Goal: Task Accomplishment & Management: Manage account settings

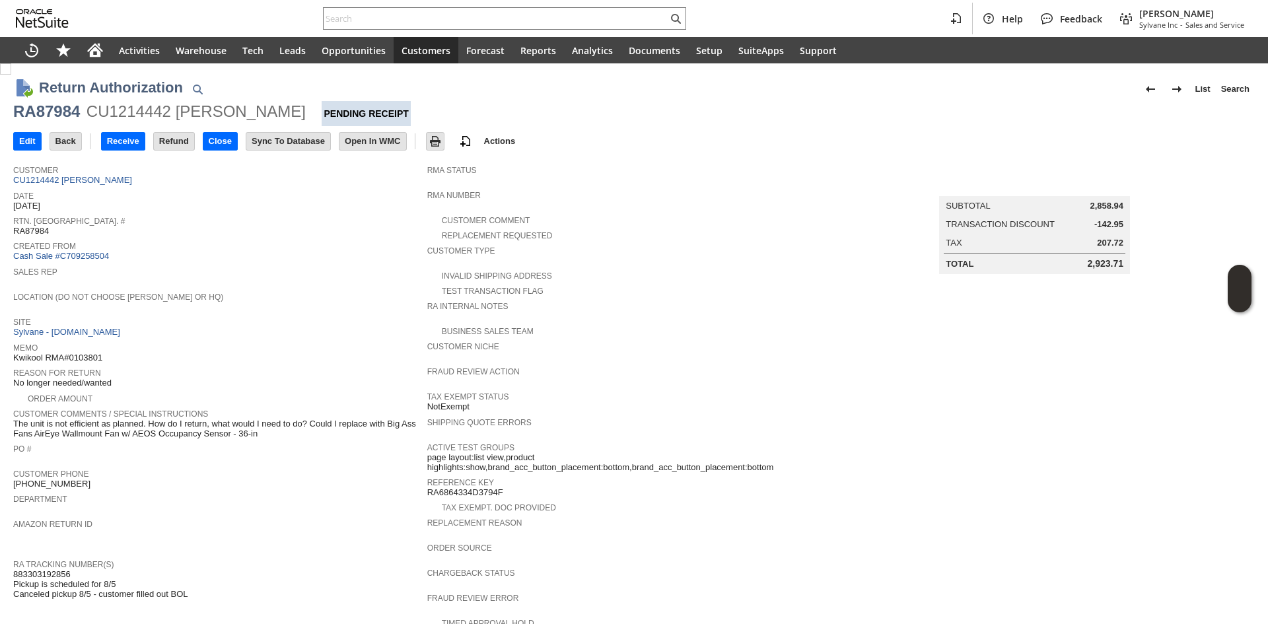
scroll to position [163, 0]
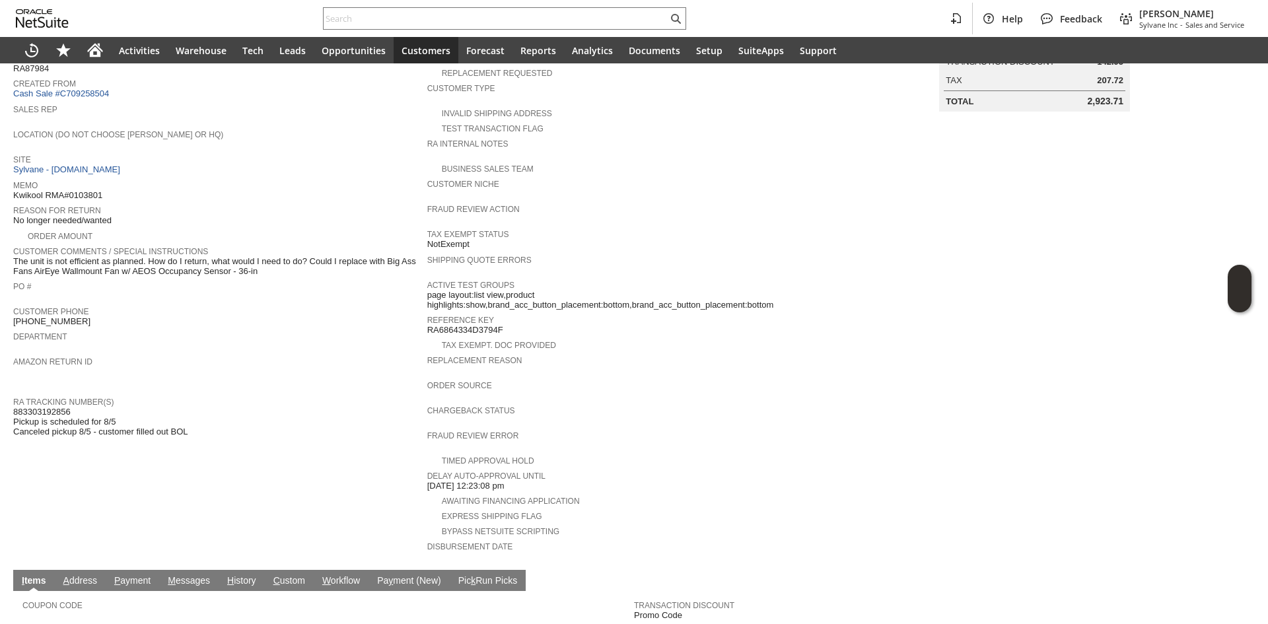
click at [416, 22] on input "text" at bounding box center [496, 19] width 344 height 16
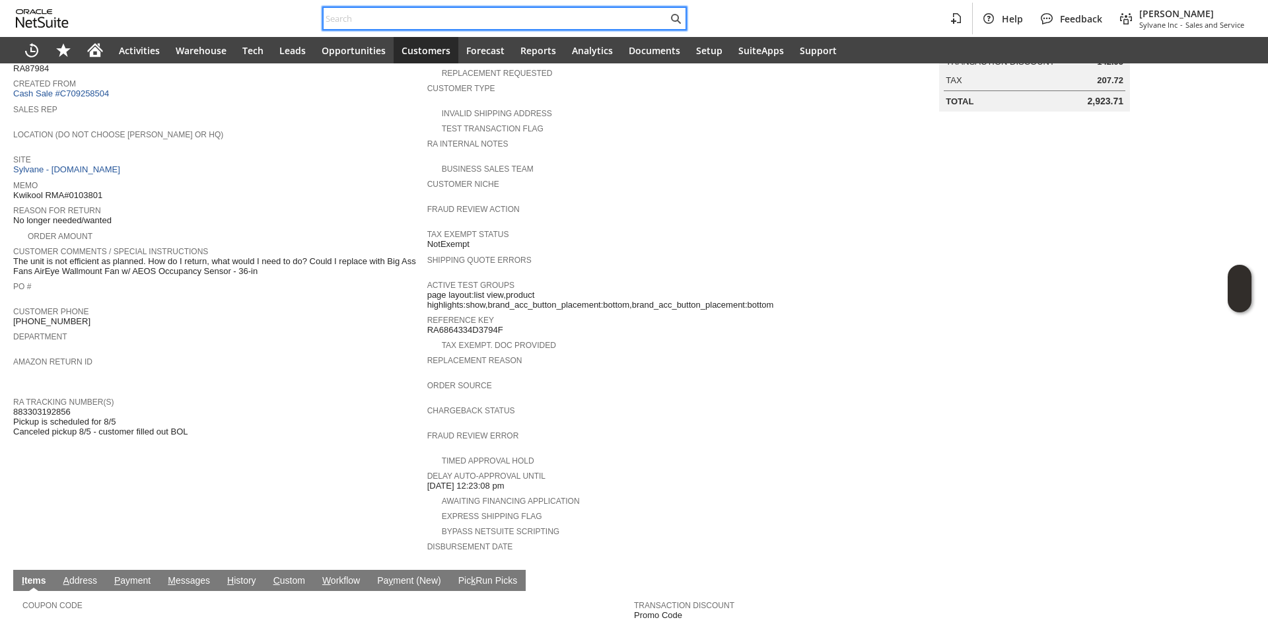
paste input "3022186449"
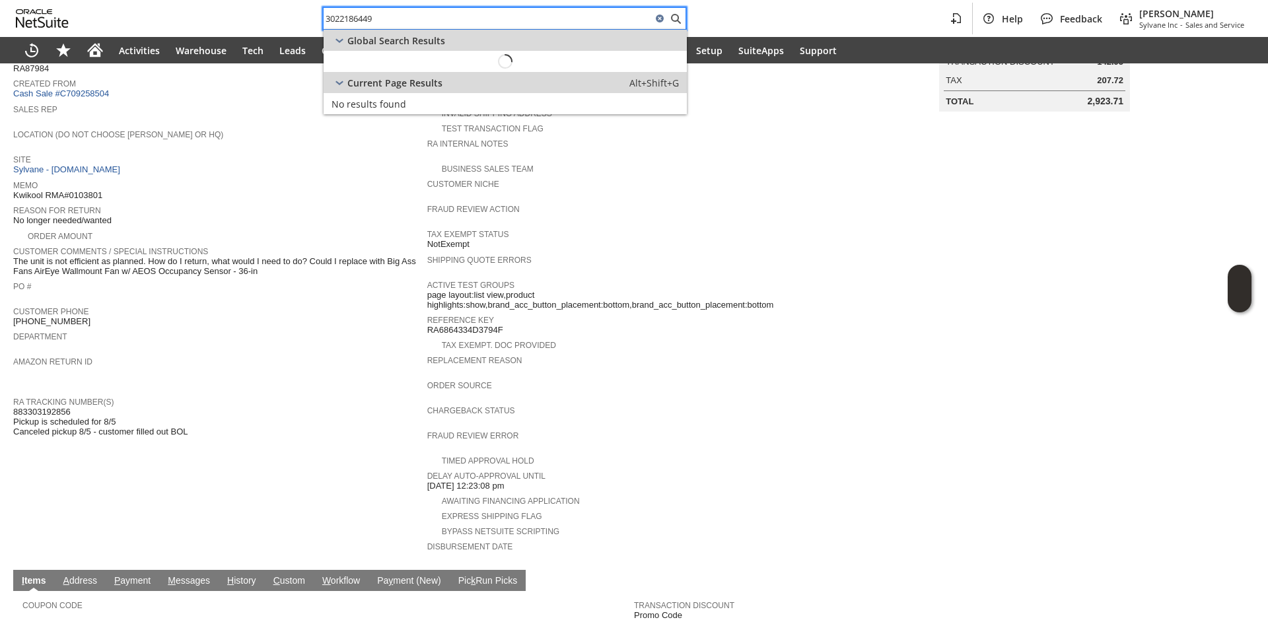
type input "3022186449"
click at [474, 67] on span "CU858883 Carl R Wolf" at bounding box center [438, 61] width 123 height 13
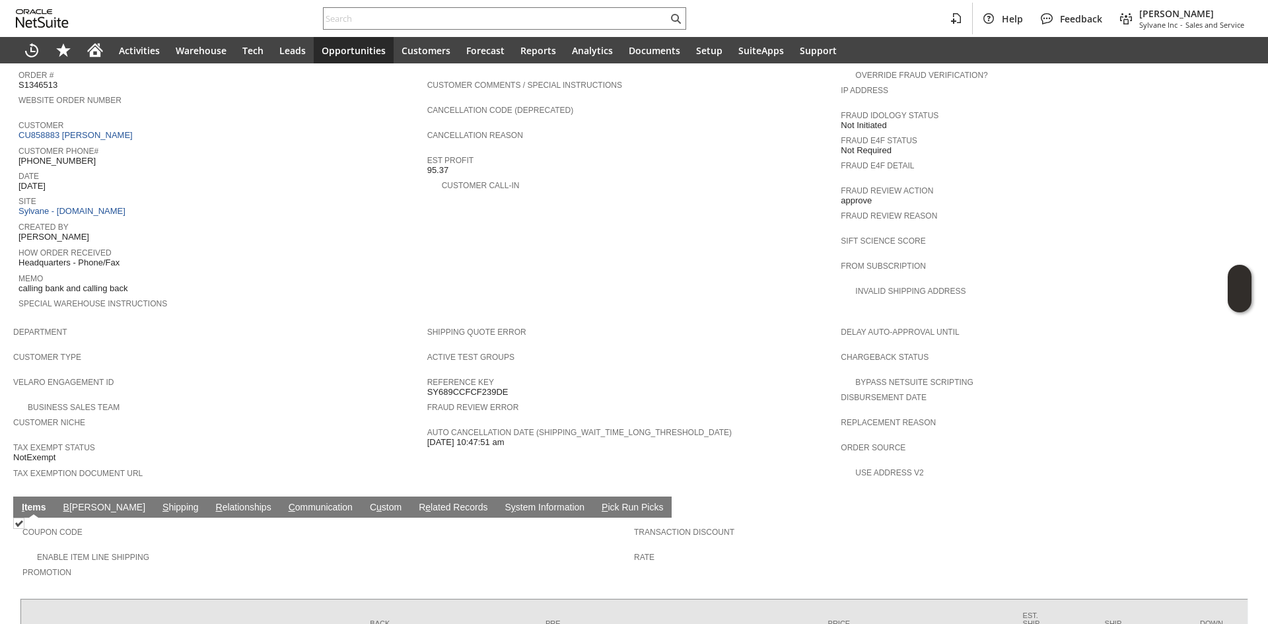
scroll to position [579, 0]
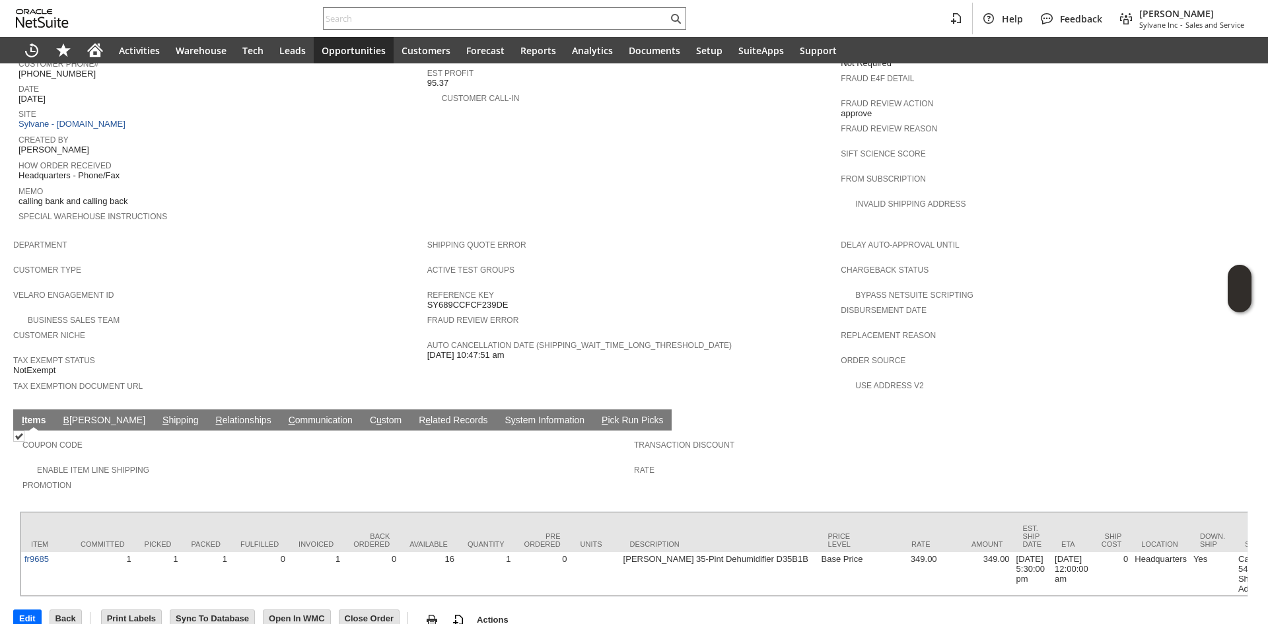
drag, startPoint x: 127, startPoint y: 381, endPoint x: 124, endPoint y: 393, distance: 12.2
click at [154, 410] on td "S hipping" at bounding box center [181, 420] width 54 height 21
click at [159, 415] on link "S hipping" at bounding box center [180, 421] width 43 height 13
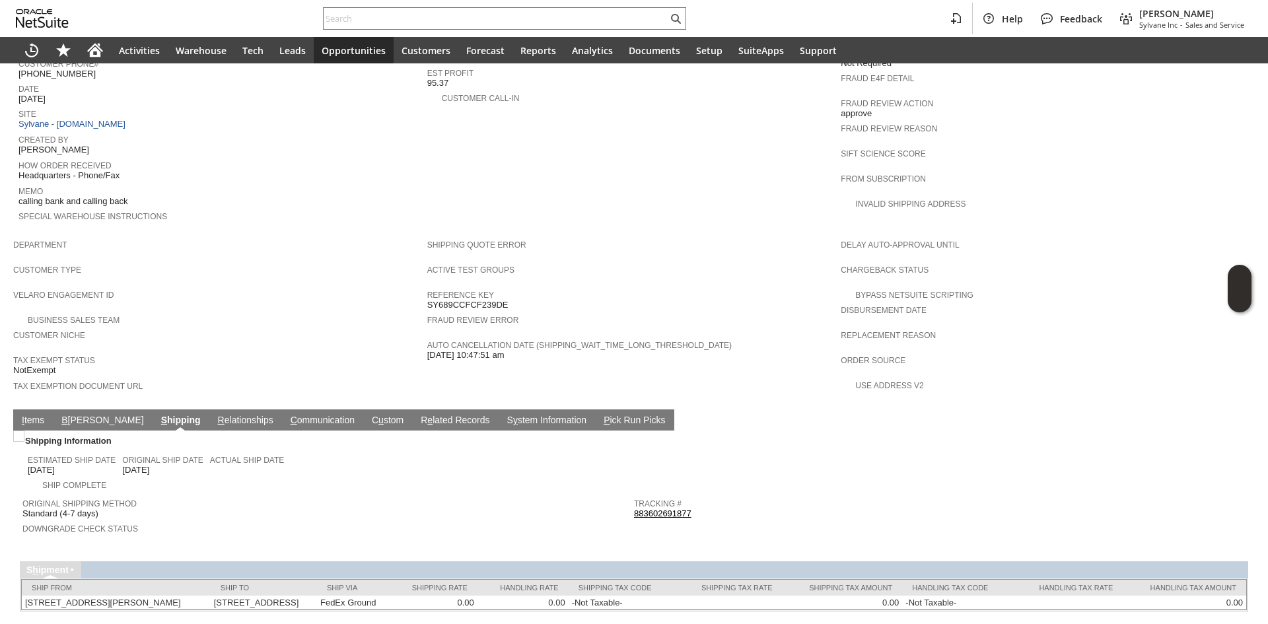
click at [649, 509] on link "883602691877" at bounding box center [662, 514] width 57 height 10
click at [20, 410] on td "I tems" at bounding box center [33, 420] width 40 height 21
click at [20, 415] on link "I tems" at bounding box center [32, 421] width 29 height 13
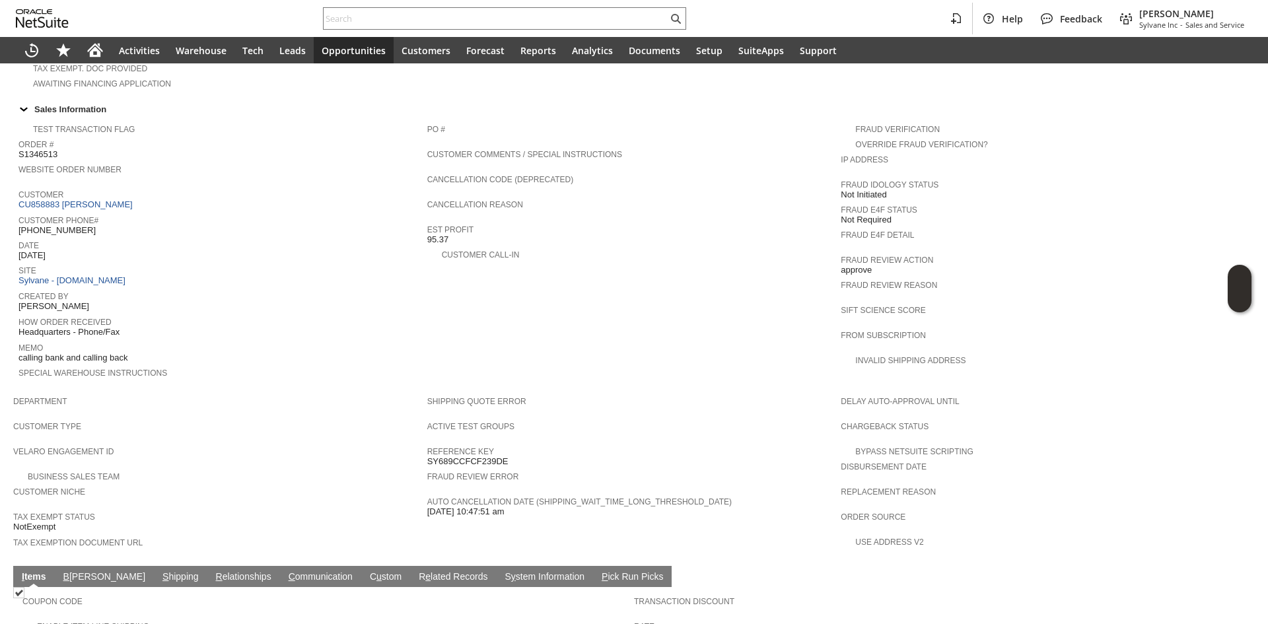
scroll to position [380, 0]
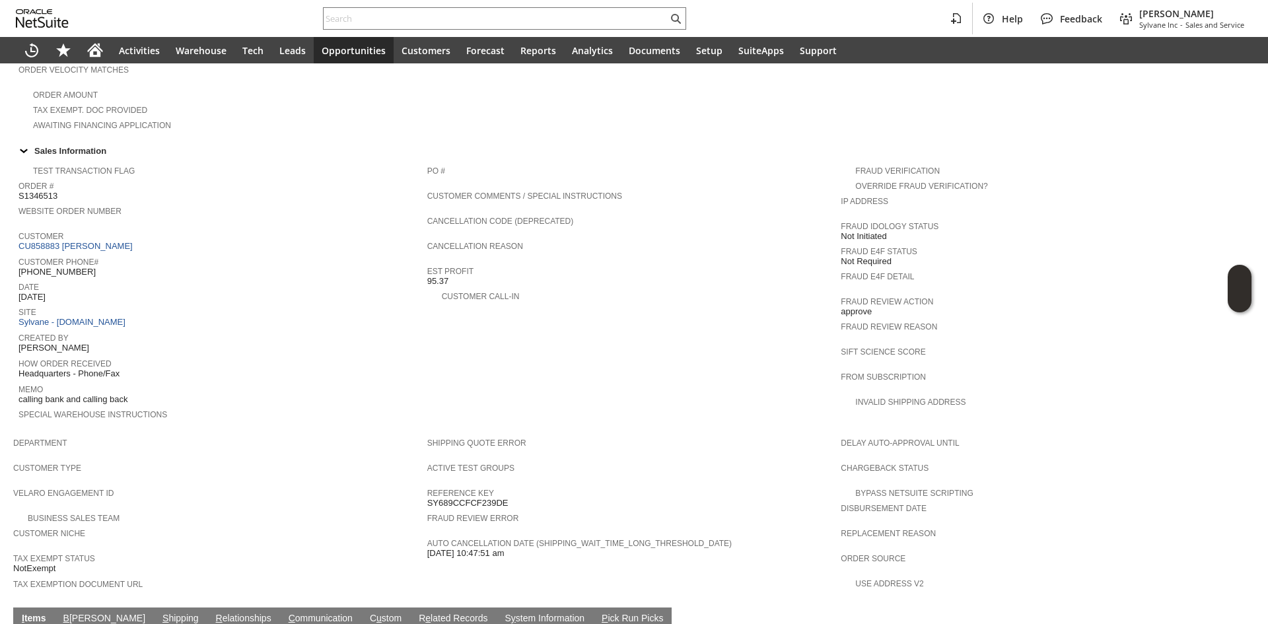
click at [72, 206] on div "Website Order Number" at bounding box center [219, 215] width 402 height 24
click at [90, 241] on link "CU858883 Carl R Wolf" at bounding box center [77, 246] width 118 height 10
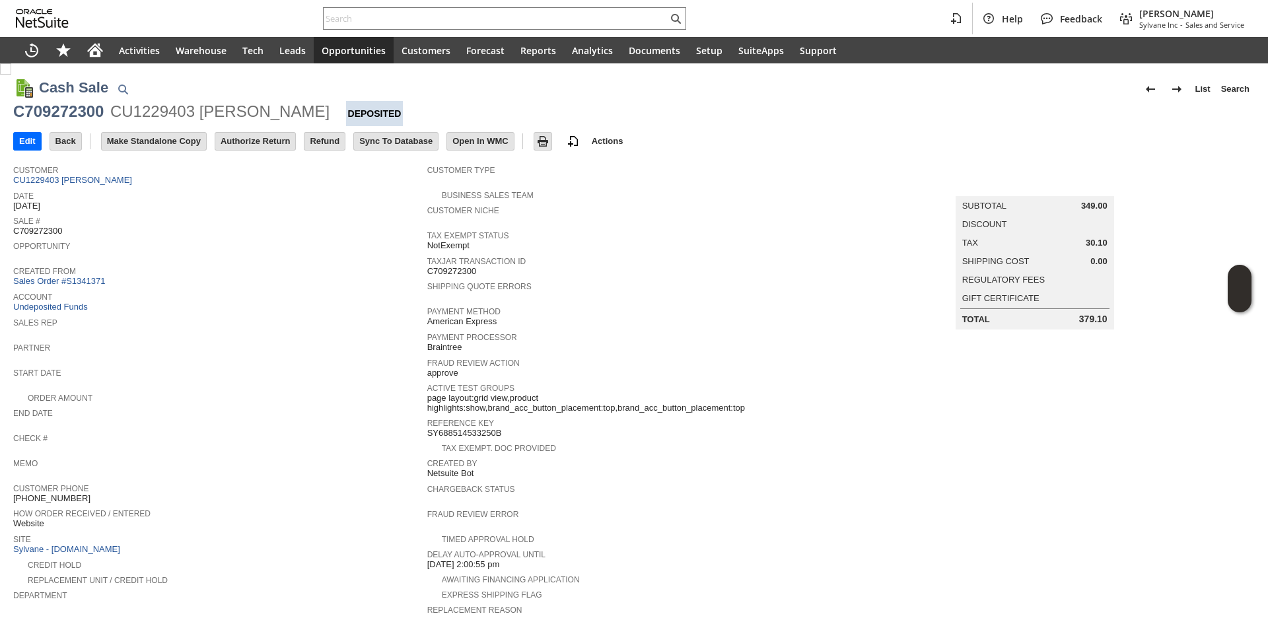
click at [208, 145] on td "Make Standalone Copy" at bounding box center [158, 141] width 114 height 24
click at [253, 137] on input "Authorize Return" at bounding box center [255, 141] width 80 height 17
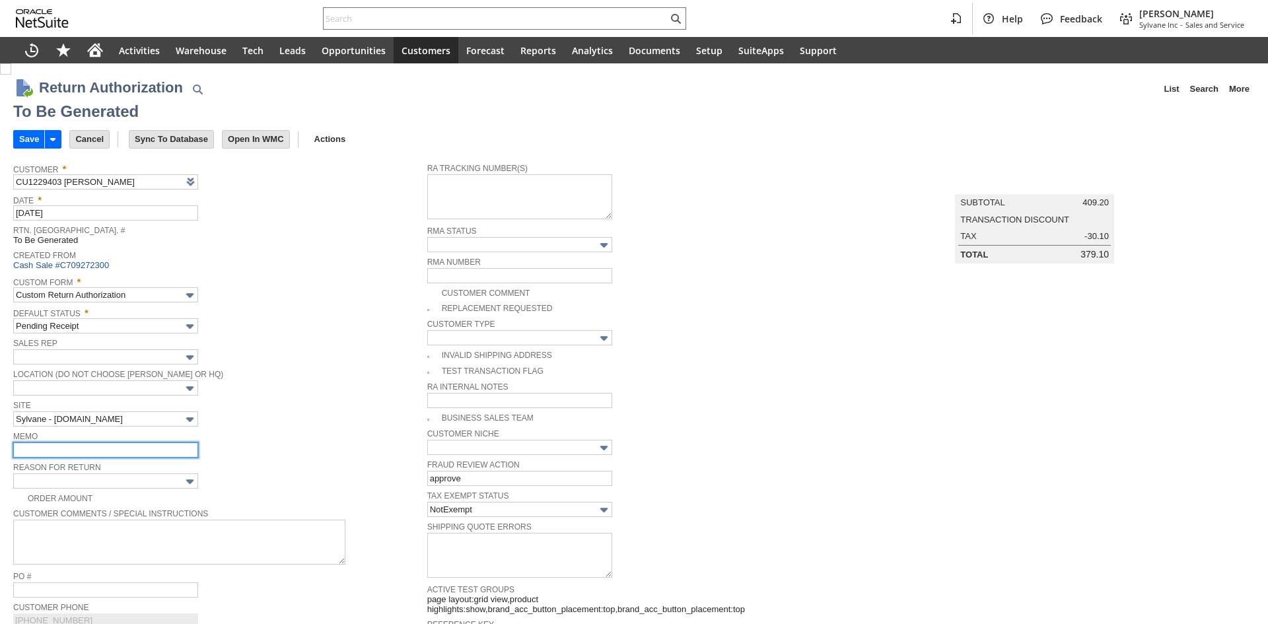
click at [133, 445] on input "text" at bounding box center [105, 450] width 185 height 15
type input "Add"
type input "Copy Previous"
click at [133, 445] on input "text" at bounding box center [105, 450] width 185 height 15
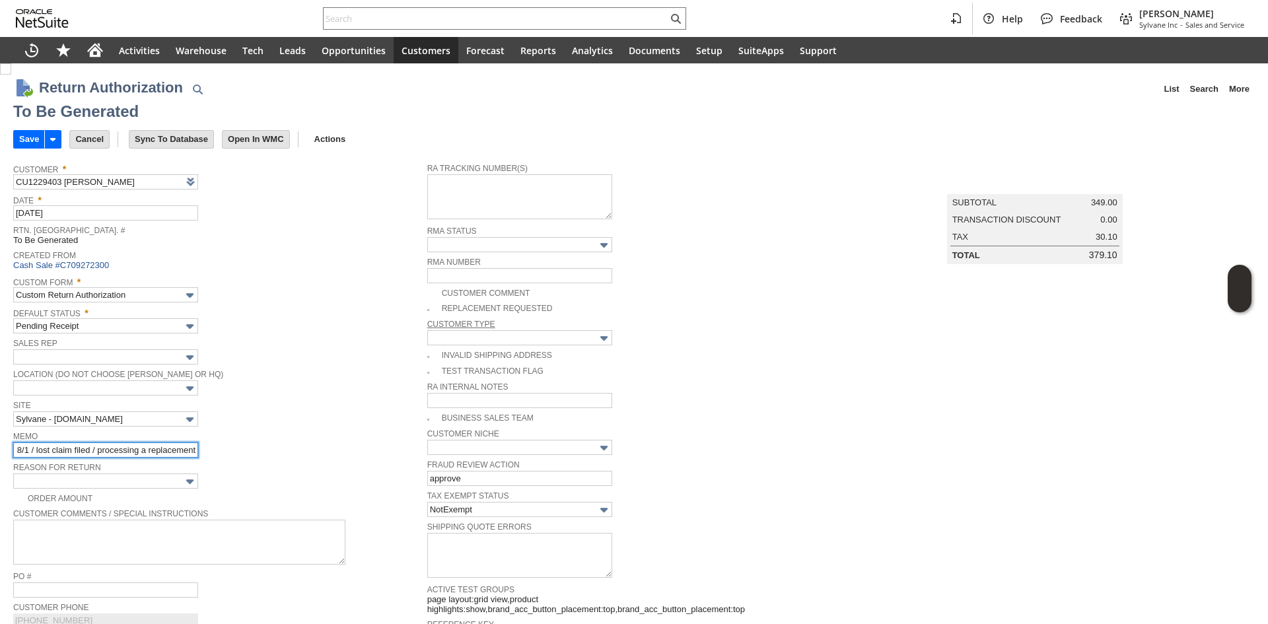
type input "No update/movement since 8/1 / lost claim filed / processing a replacement"
click at [433, 308] on span at bounding box center [434, 308] width 15 height 11
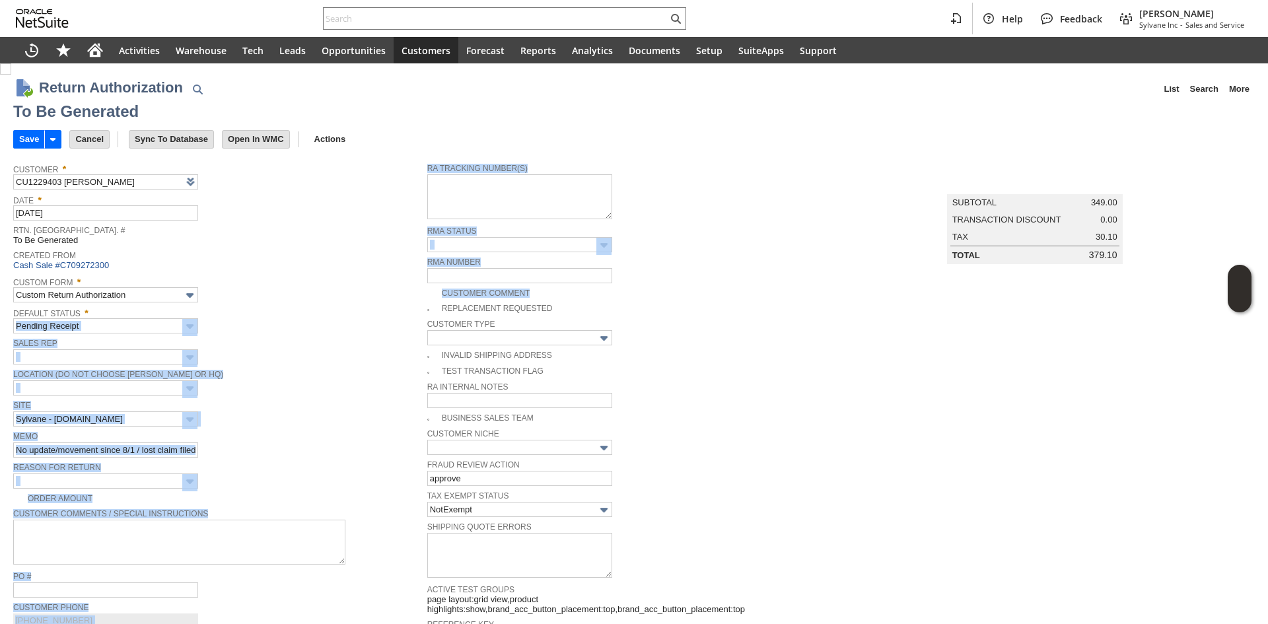
click at [423, 308] on tr "Customer * CU1229403 vanessa dina List Search Date * 8/15/2025 Rtn. Auth. # To …" at bounding box center [634, 531] width 1242 height 748
click at [11, 75] on img at bounding box center [5, 68] width 11 height 11
checkbox input "true"
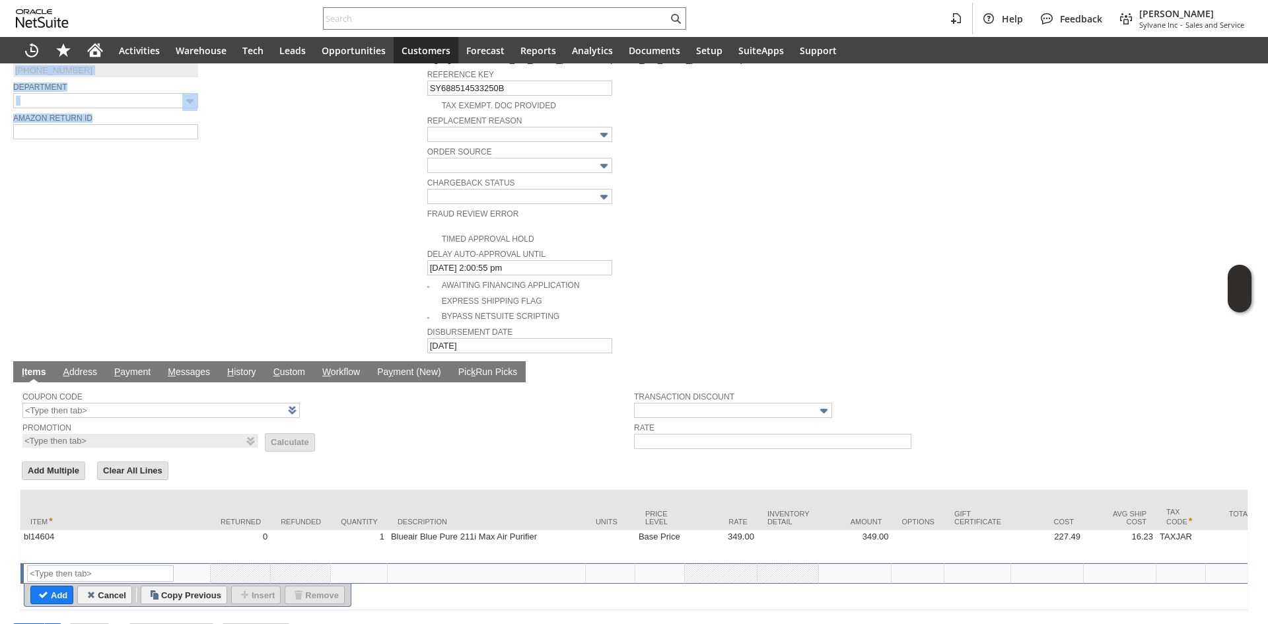
scroll to position [571, 0]
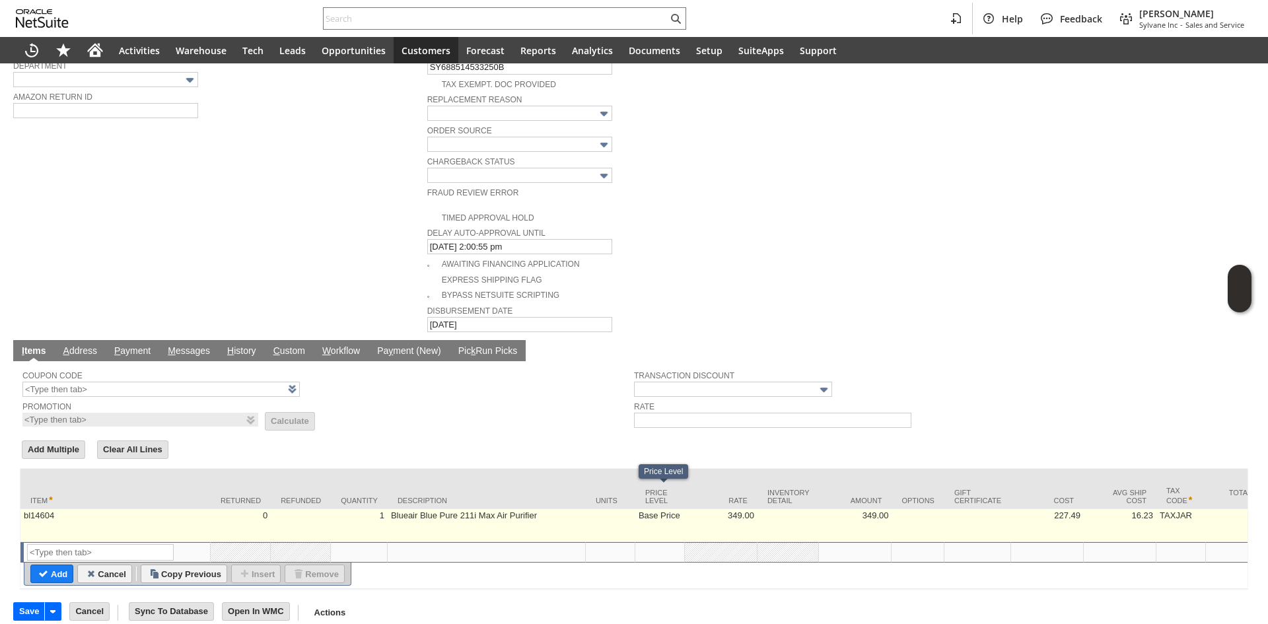
click at [681, 512] on td "Base Price" at bounding box center [660, 525] width 50 height 33
type input "Base Price"
type input "OK"
type input "Make Copy"
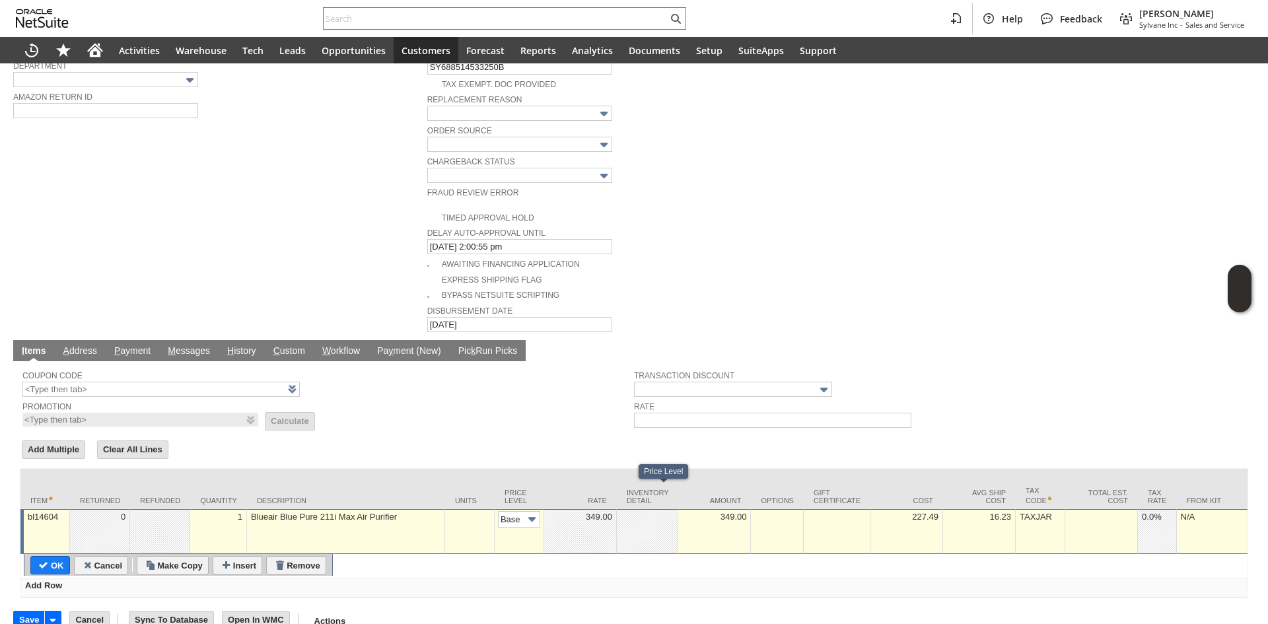
scroll to position [0, 20]
click at [507, 511] on input "Base Price" at bounding box center [519, 519] width 42 height 17
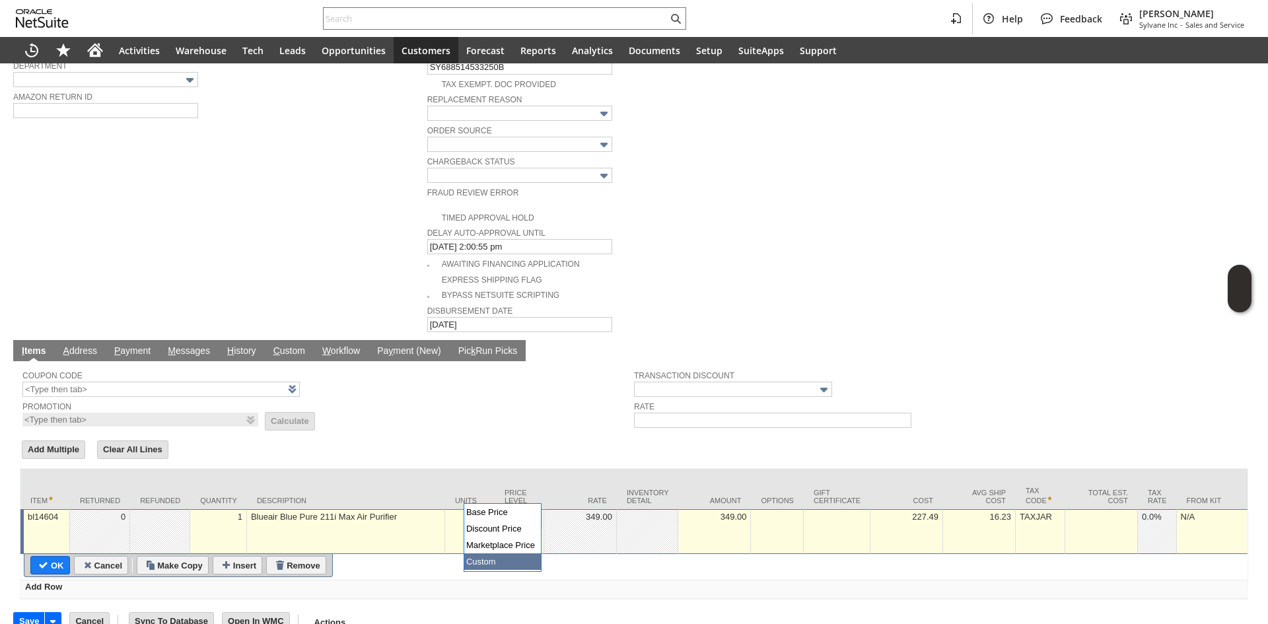
drag, startPoint x: 503, startPoint y: 552, endPoint x: 505, endPoint y: 560, distance: 7.7
type input "Custom"
click at [563, 521] on td at bounding box center [580, 531] width 73 height 45
type input "0.00"
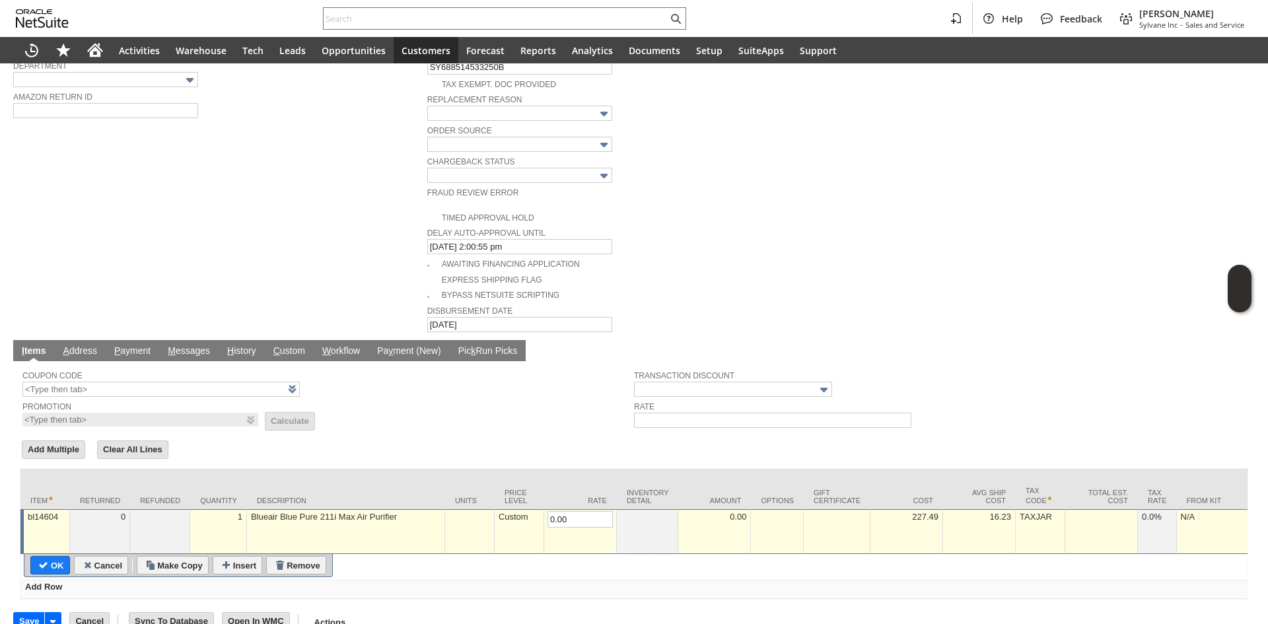
drag, startPoint x: 34, startPoint y: 542, endPoint x: 56, endPoint y: 535, distance: 23.0
click at [35, 557] on input "OK" at bounding box center [50, 565] width 38 height 17
type input "Add"
type input "Copy Previous"
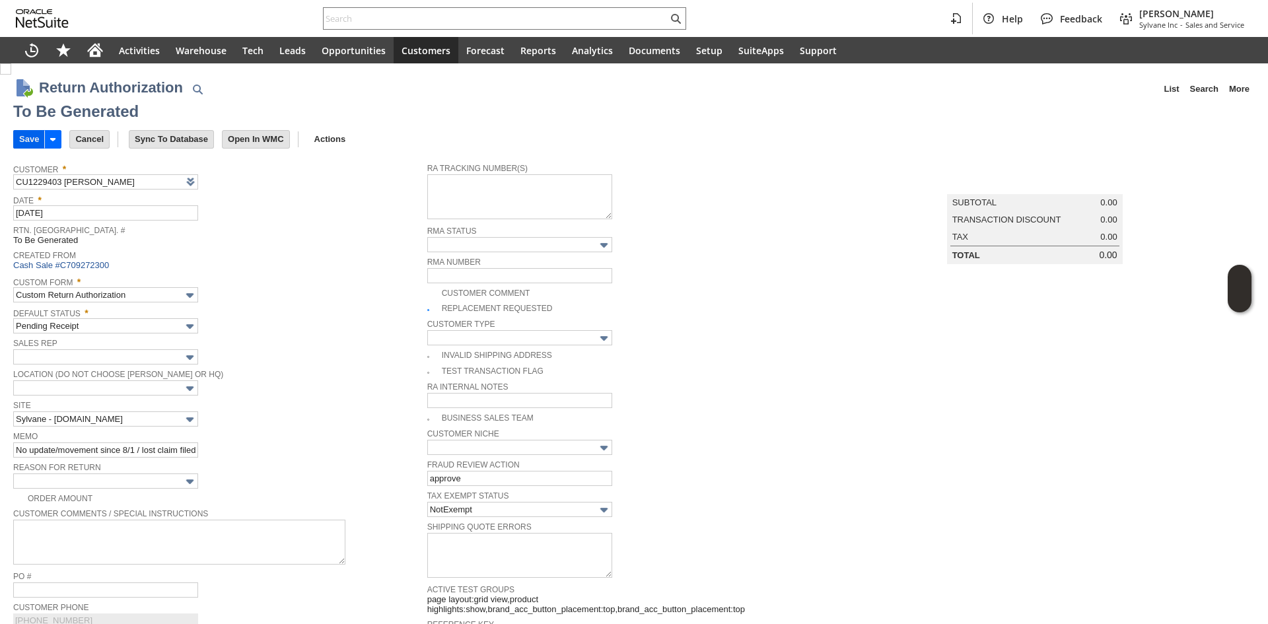
click at [35, 139] on input "Save" at bounding box center [29, 139] width 30 height 17
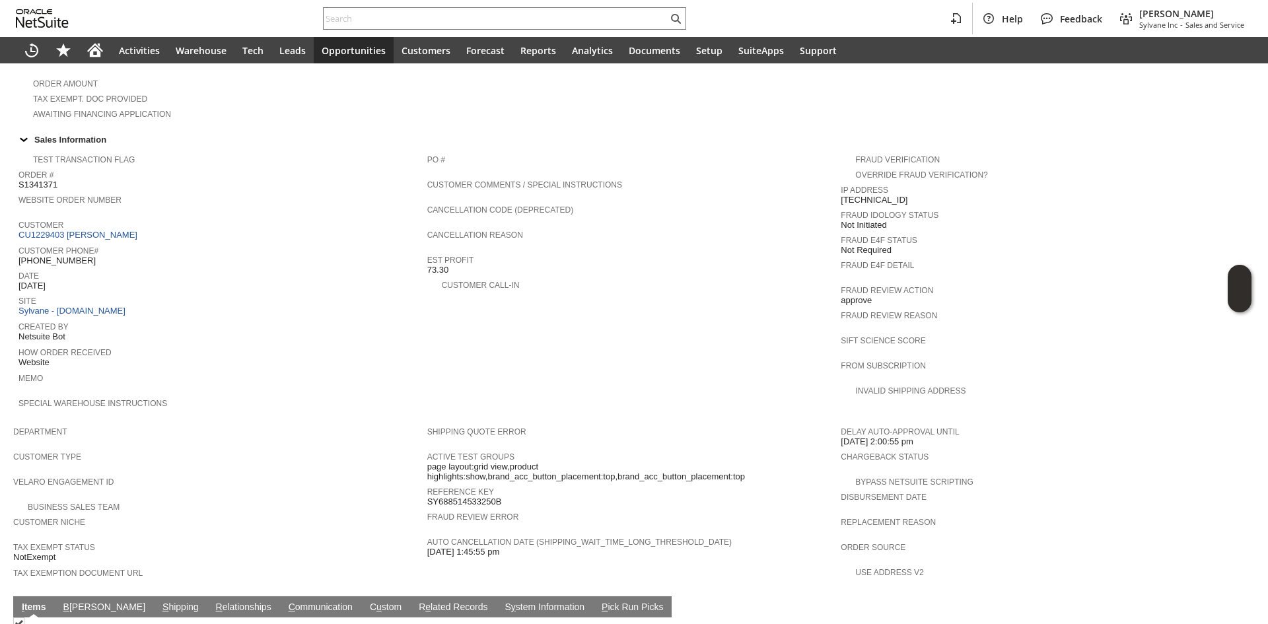
scroll to position [579, 0]
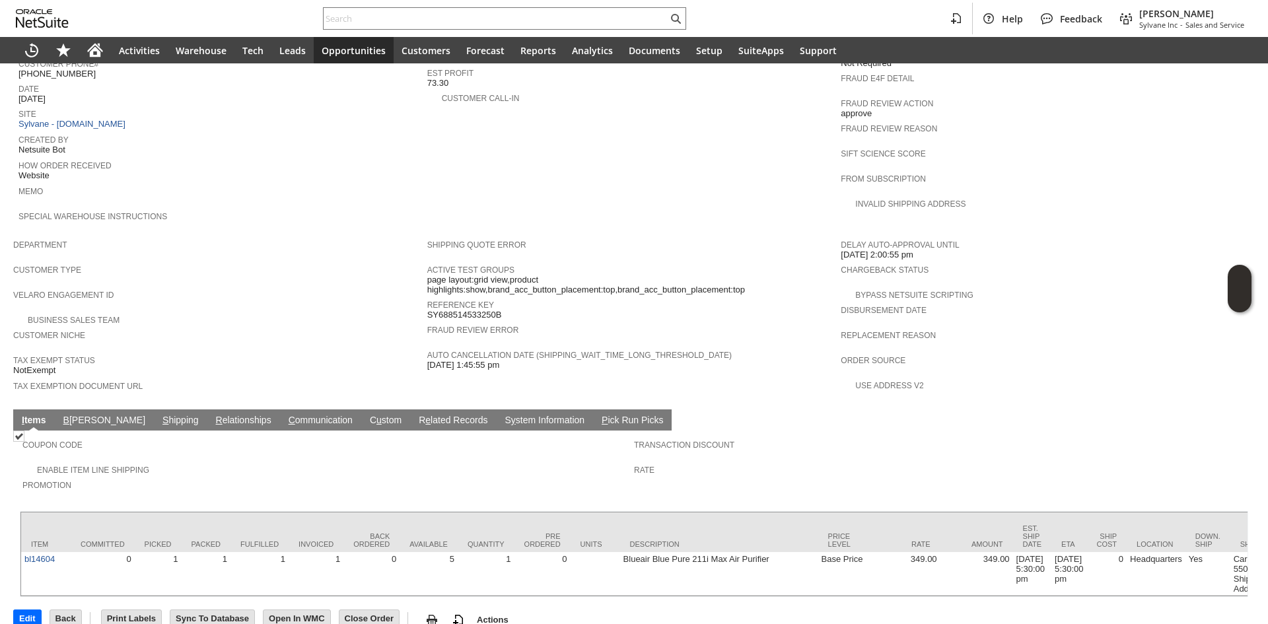
click at [159, 415] on link "S hipping" at bounding box center [180, 421] width 43 height 13
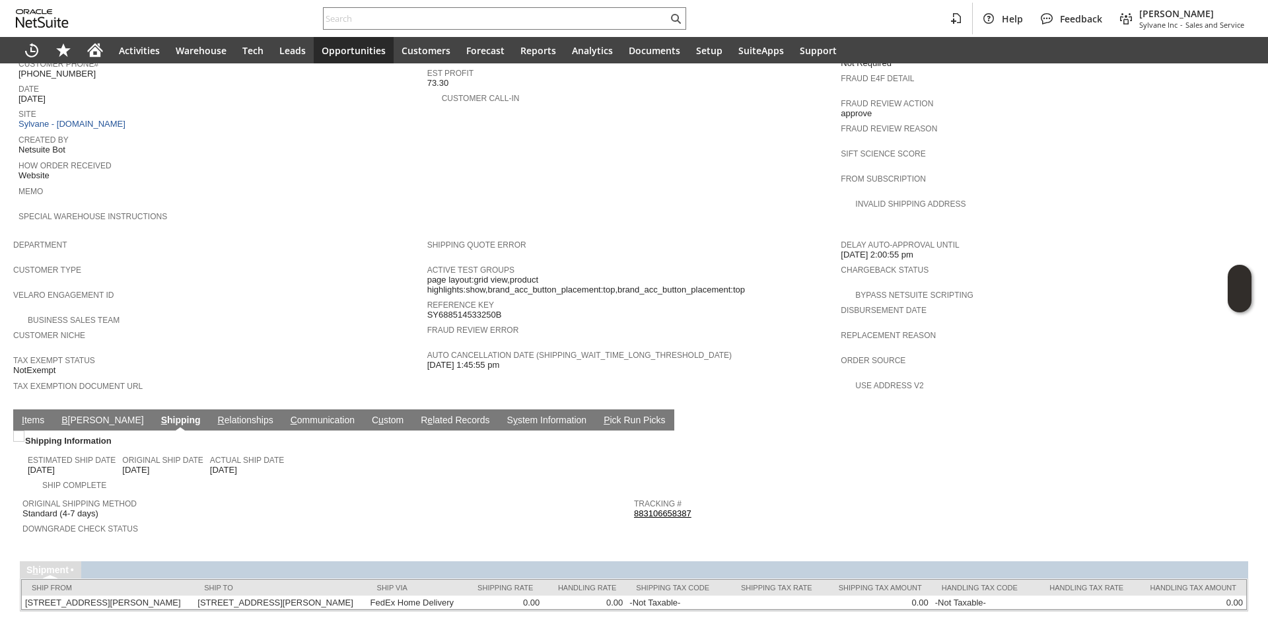
click at [674, 509] on link "883106658387" at bounding box center [662, 514] width 57 height 10
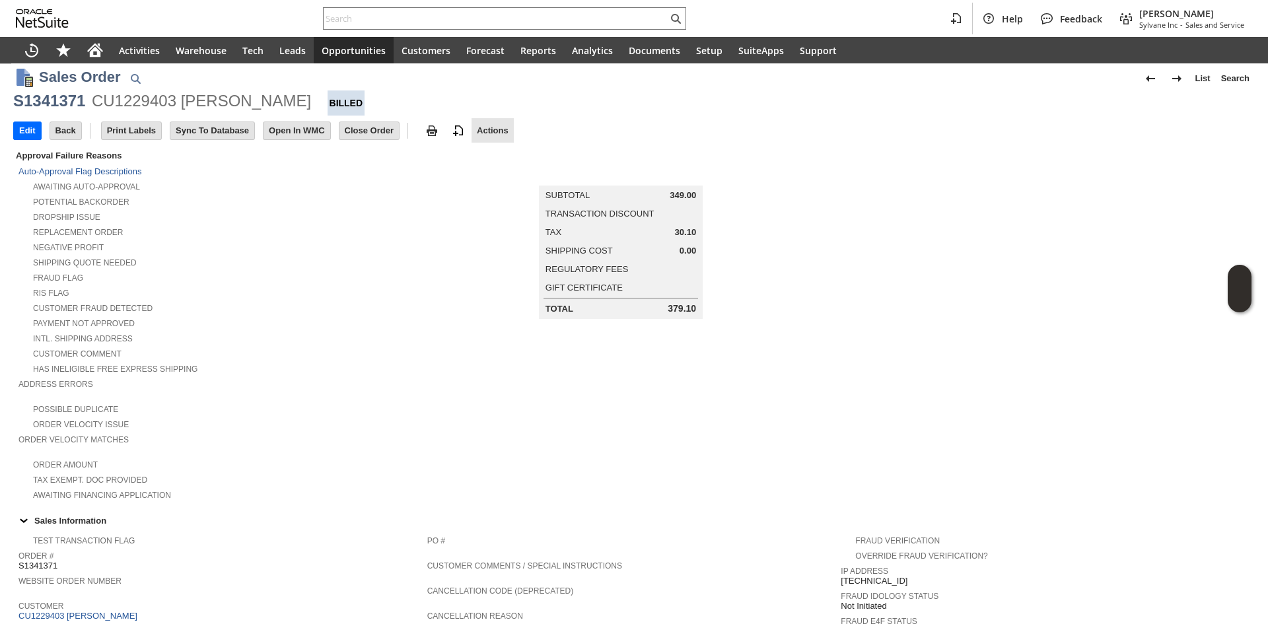
scroll to position [0, 0]
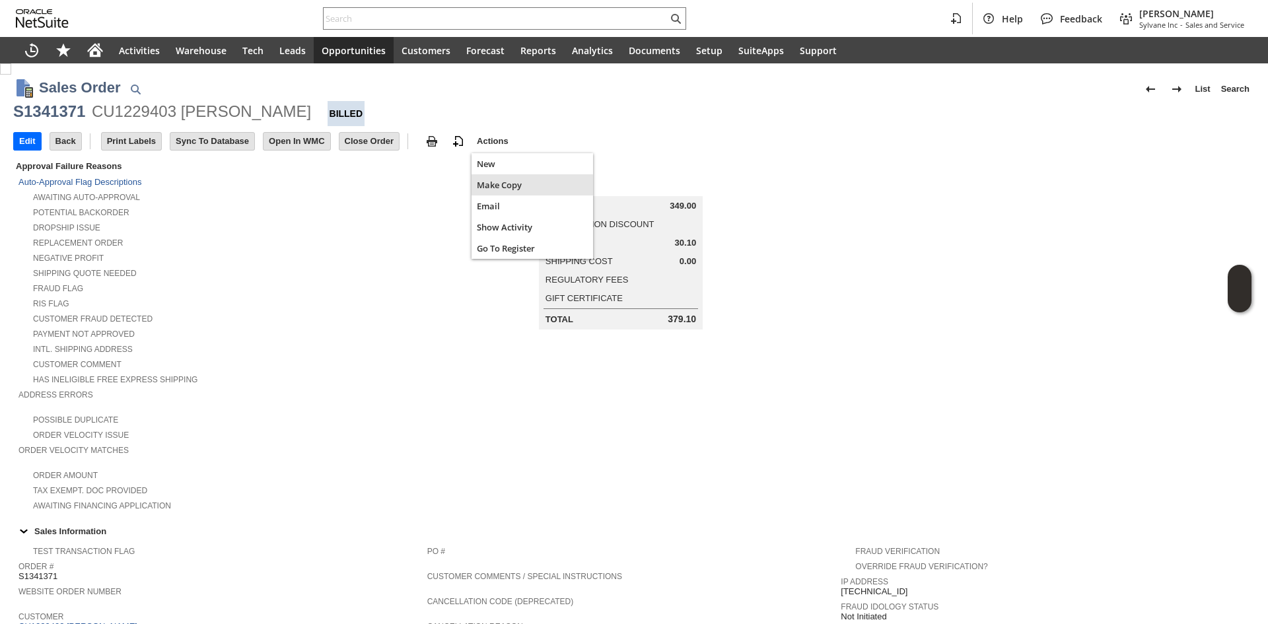
click at [490, 179] on span "Make Copy" at bounding box center [532, 185] width 111 height 12
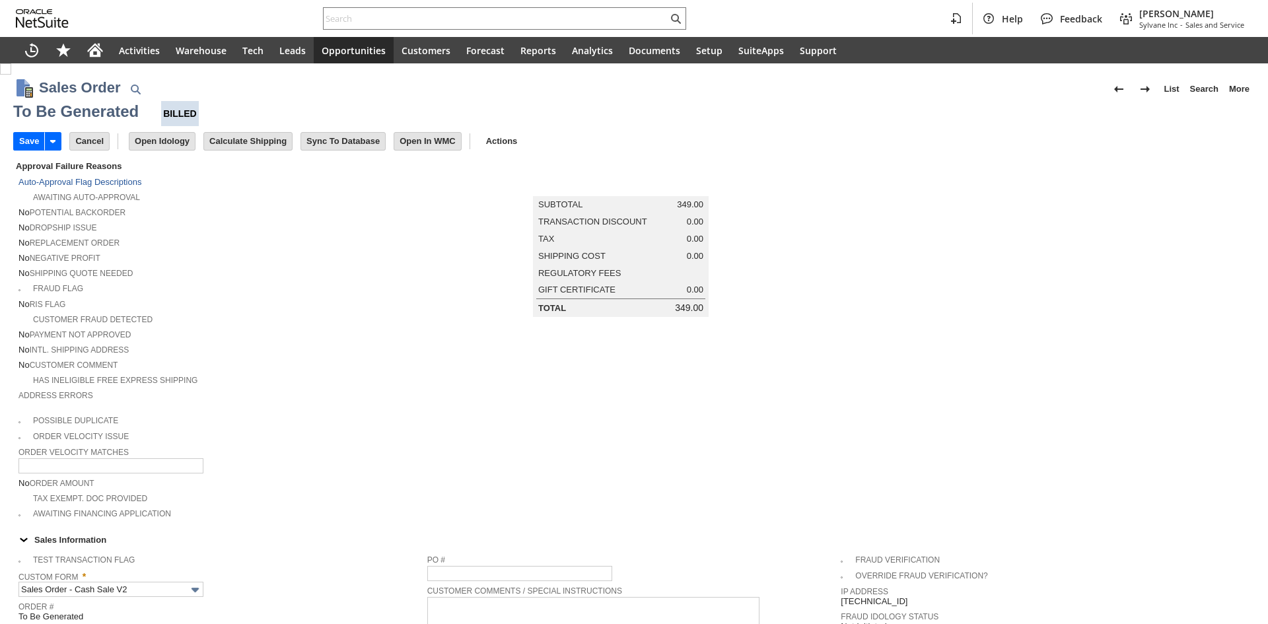
type input "Headquarters - Phone/Fax"
type input "Make Copy"
type input "Intelligent Recommendations¹⁰"
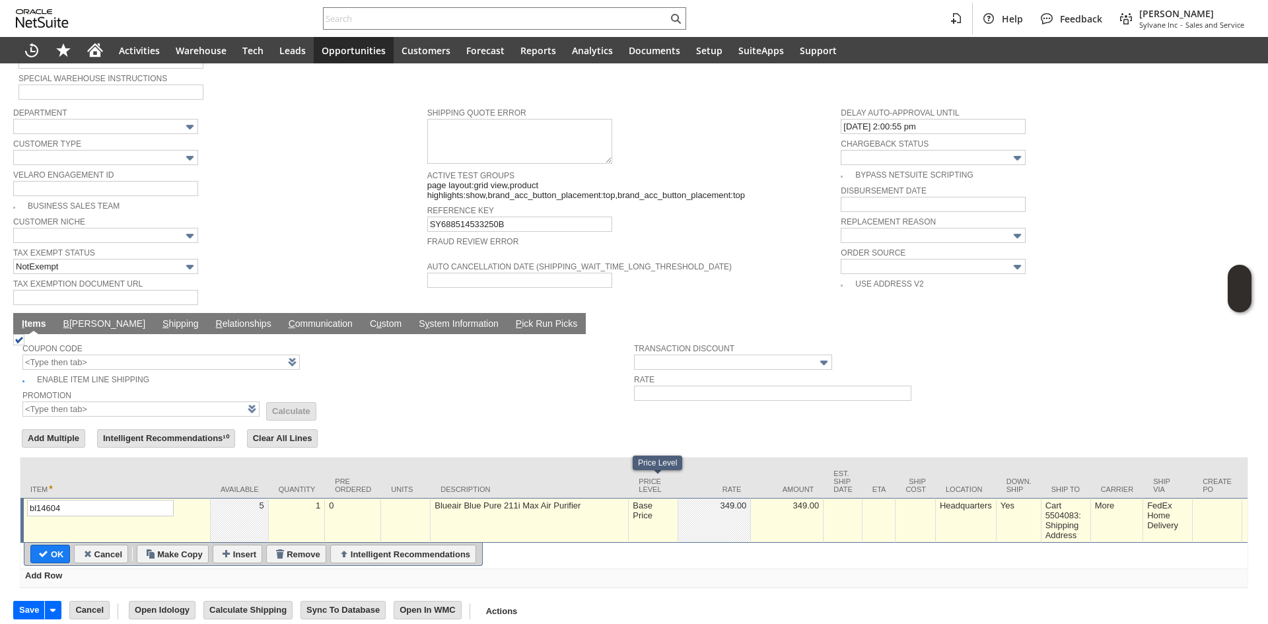
click at [651, 504] on td "Base Price" at bounding box center [654, 520] width 50 height 45
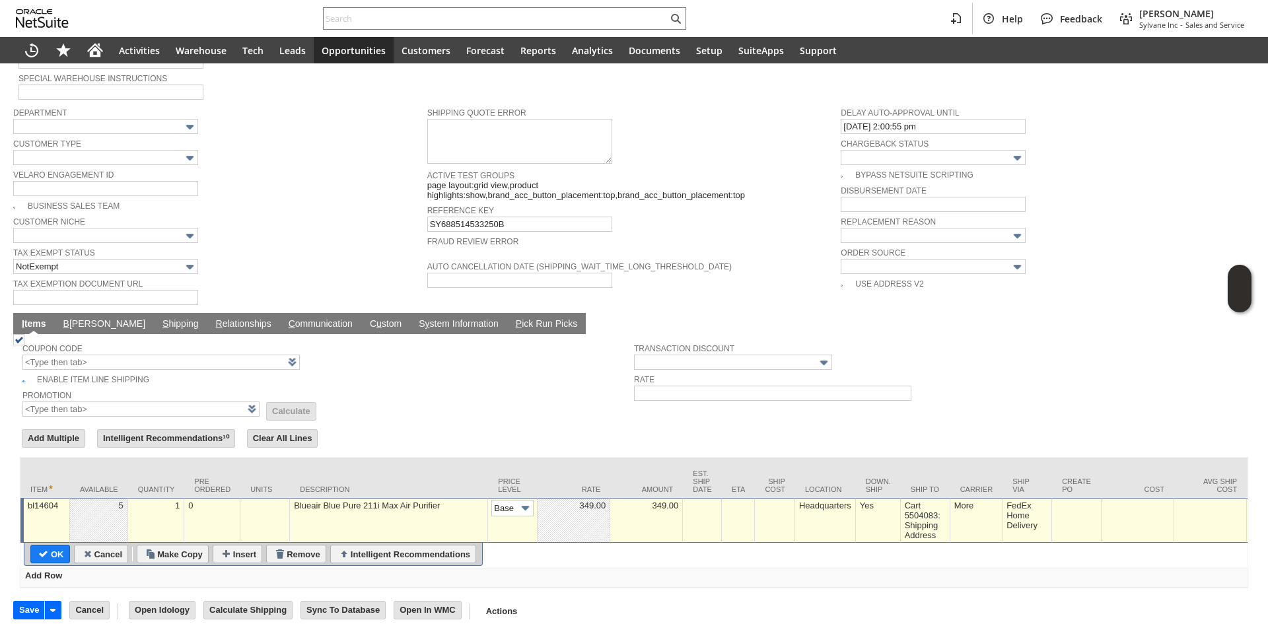
scroll to position [0, 20]
click at [522, 501] on img at bounding box center [525, 508] width 15 height 15
type input "Custom"
click at [579, 498] on td at bounding box center [574, 520] width 73 height 45
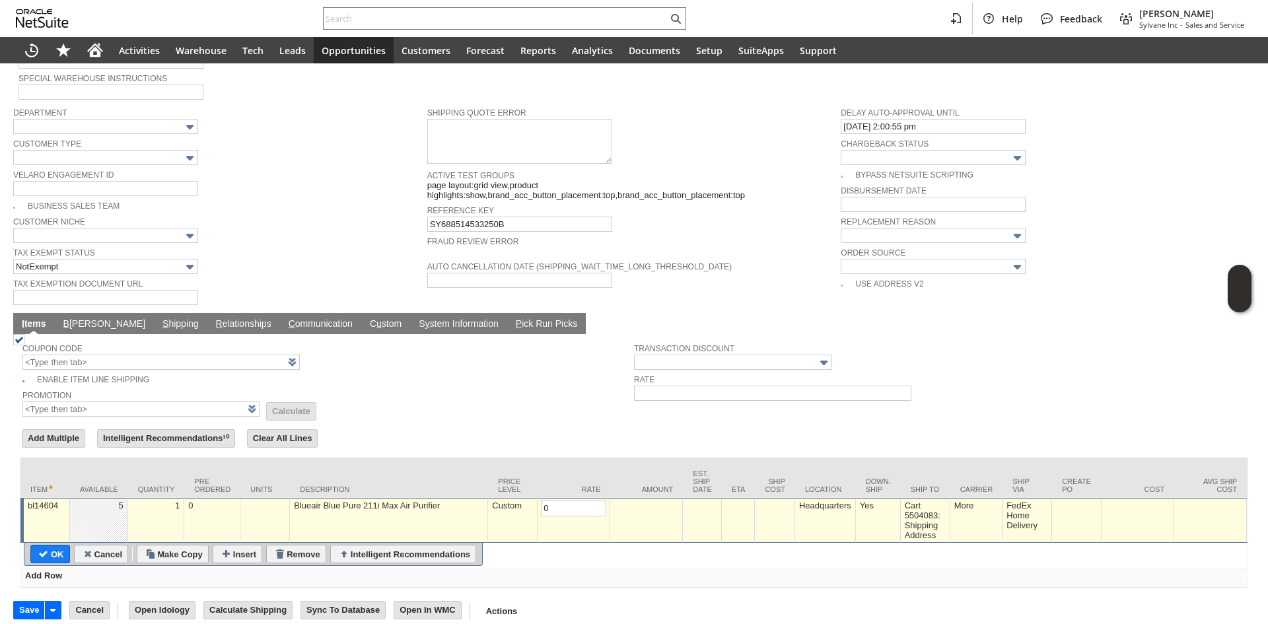
type input "0.00"
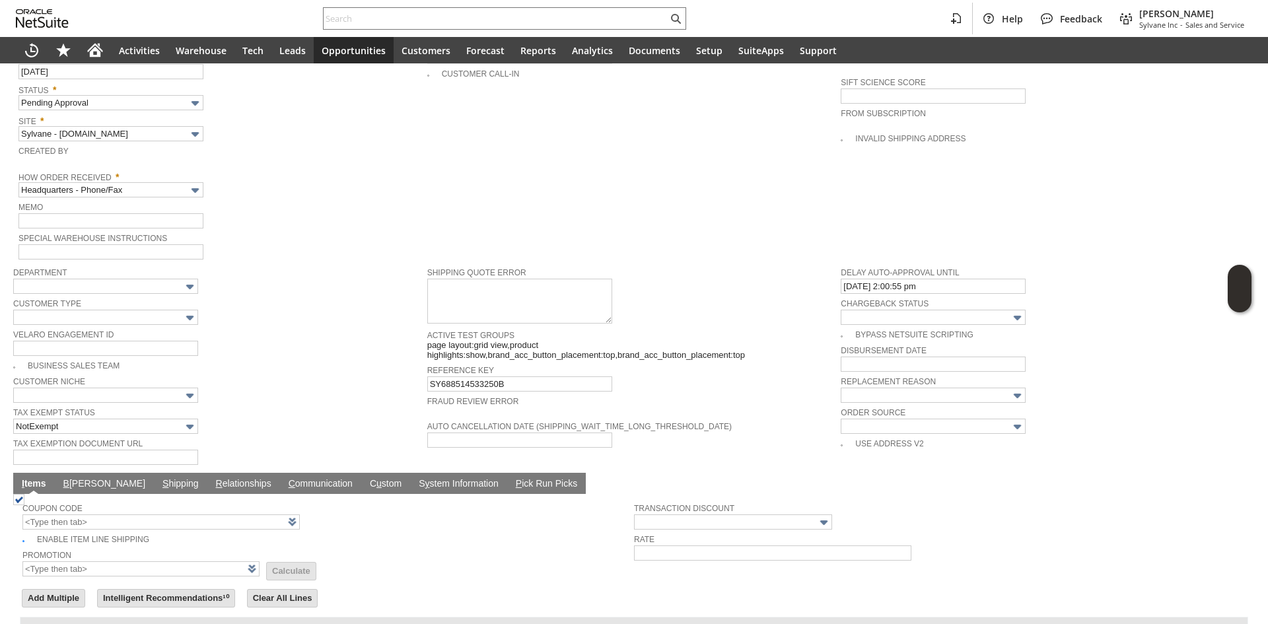
scroll to position [628, 0]
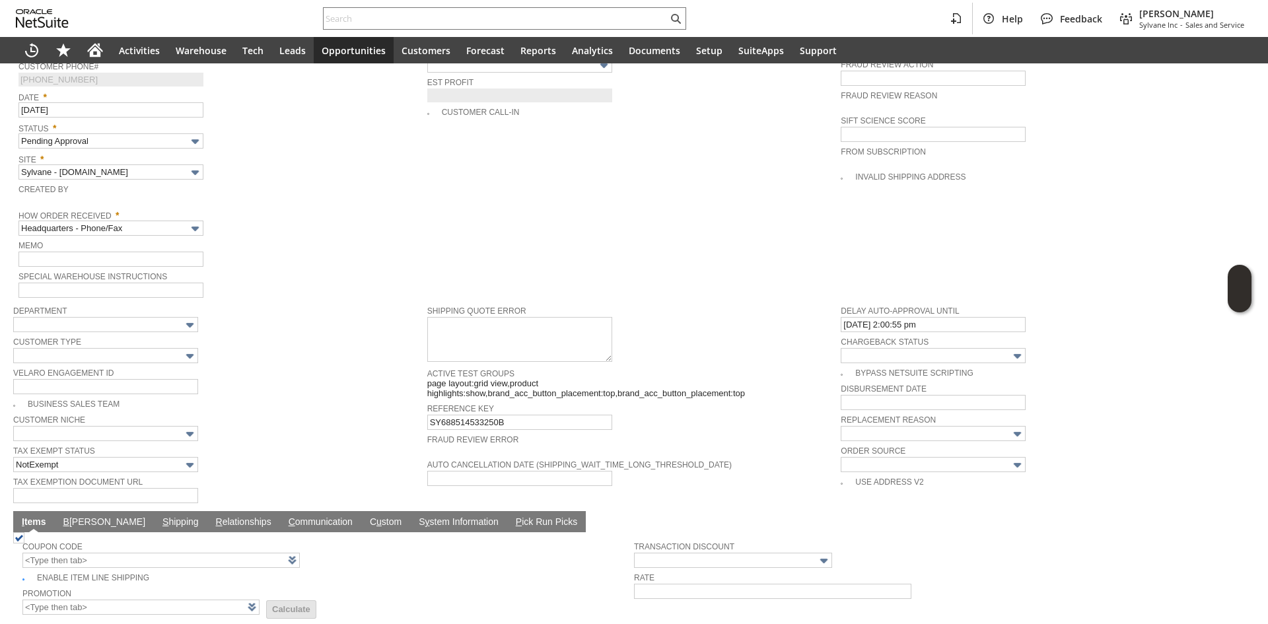
click at [114, 237] on span "Memo" at bounding box center [219, 244] width 402 height 15
click at [129, 223] on td "How Order Received * Headquarters - Phone/Fax" at bounding box center [222, 221] width 409 height 31
click at [143, 221] on input "Headquarters - Phone/Fax" at bounding box center [110, 228] width 185 height 15
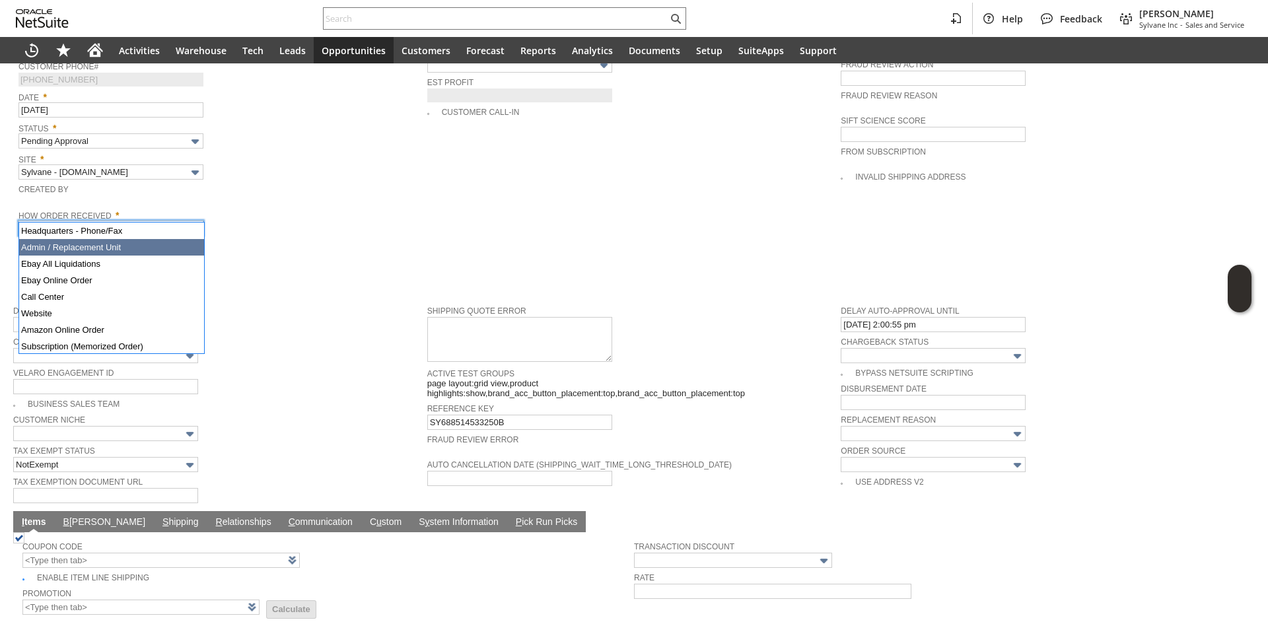
type input "Admin / Replacement Unit"
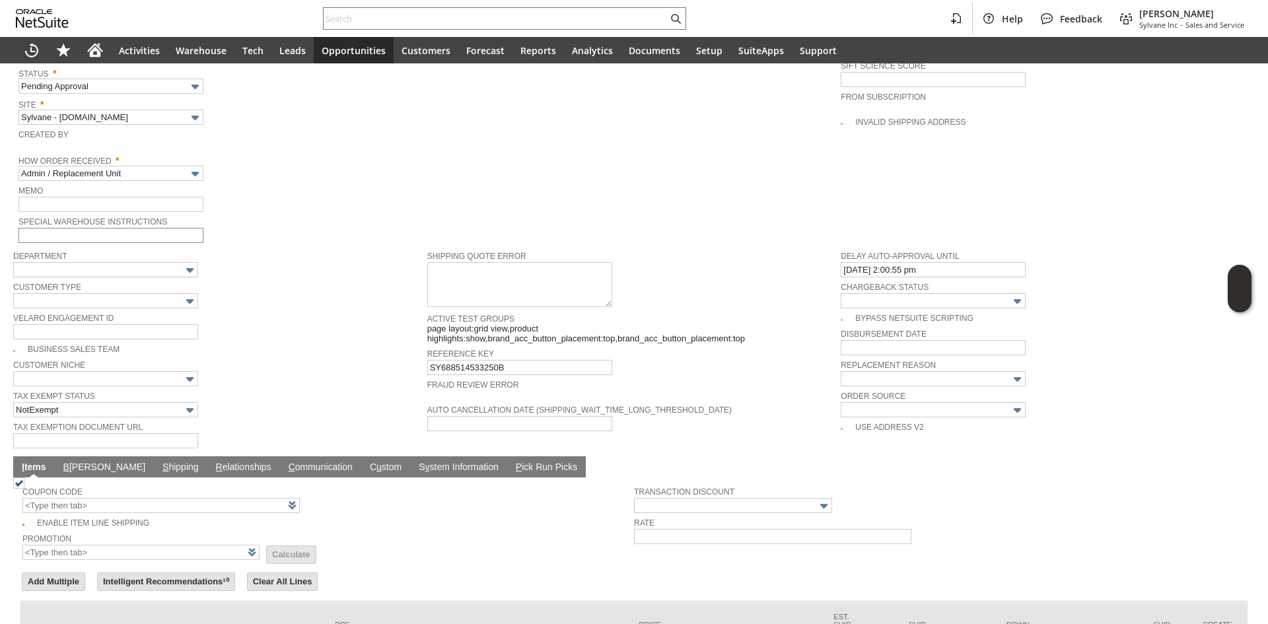
scroll to position [630, 0]
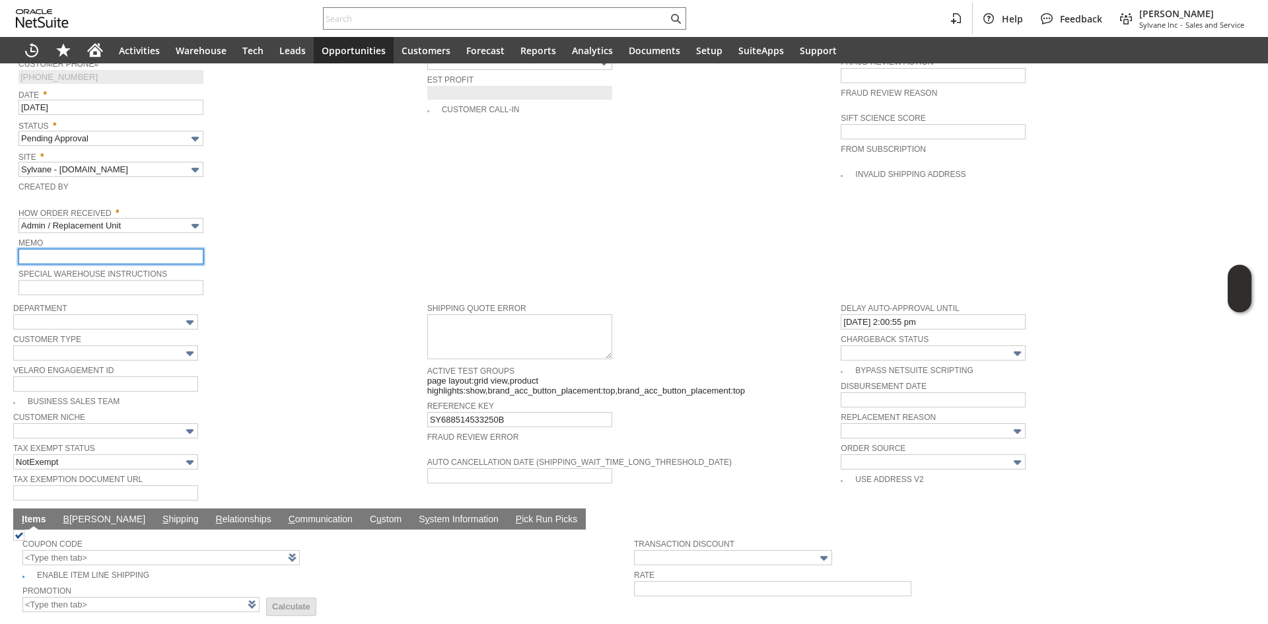
click at [133, 249] on input "text" at bounding box center [110, 256] width 185 height 15
type input "Replacement Order"
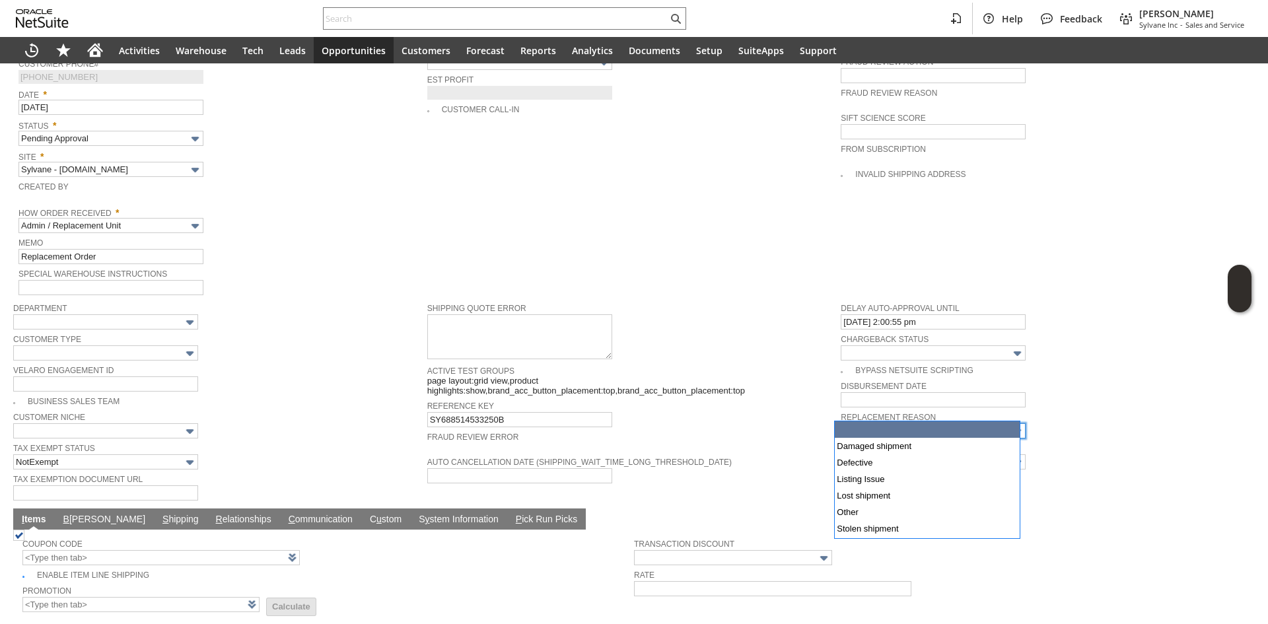
click at [878, 423] on input "text" at bounding box center [933, 430] width 185 height 15
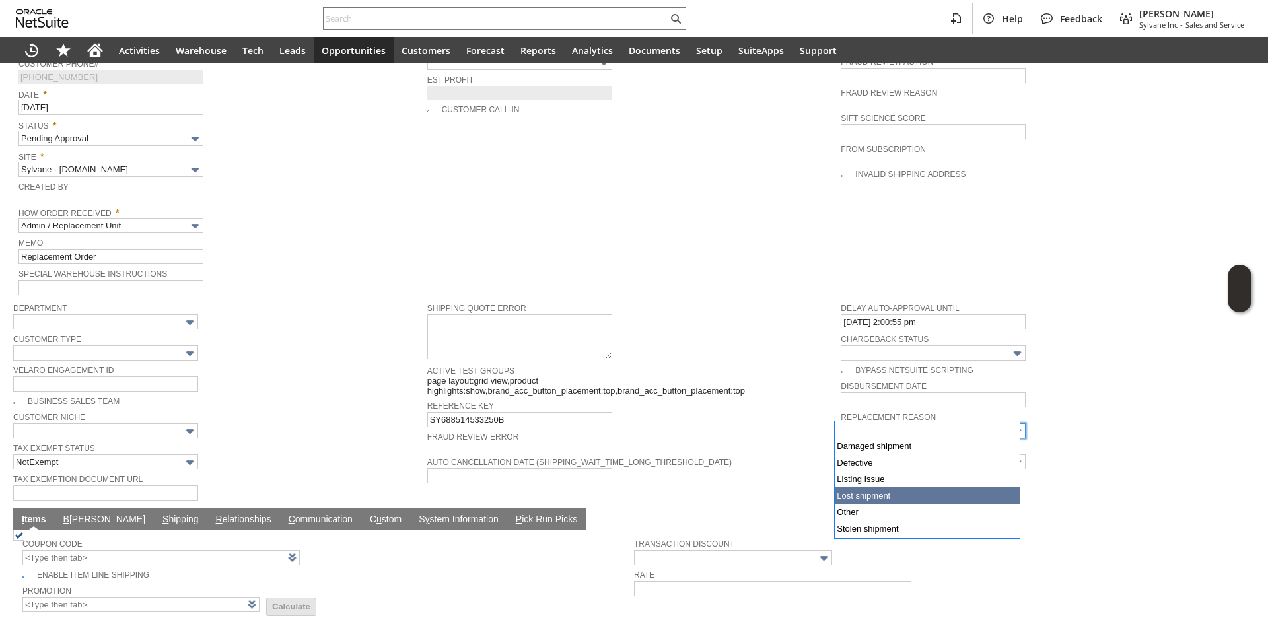
type input "Lost shipment"
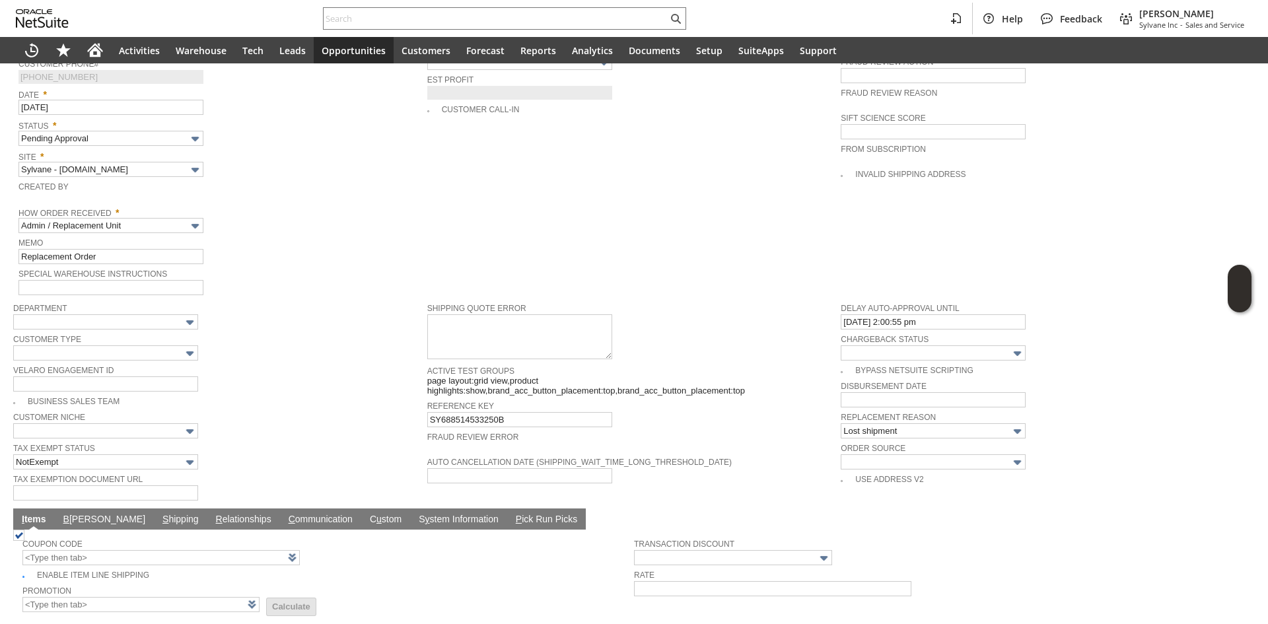
click at [728, 429] on span "Fraud Review Error" at bounding box center [631, 435] width 408 height 13
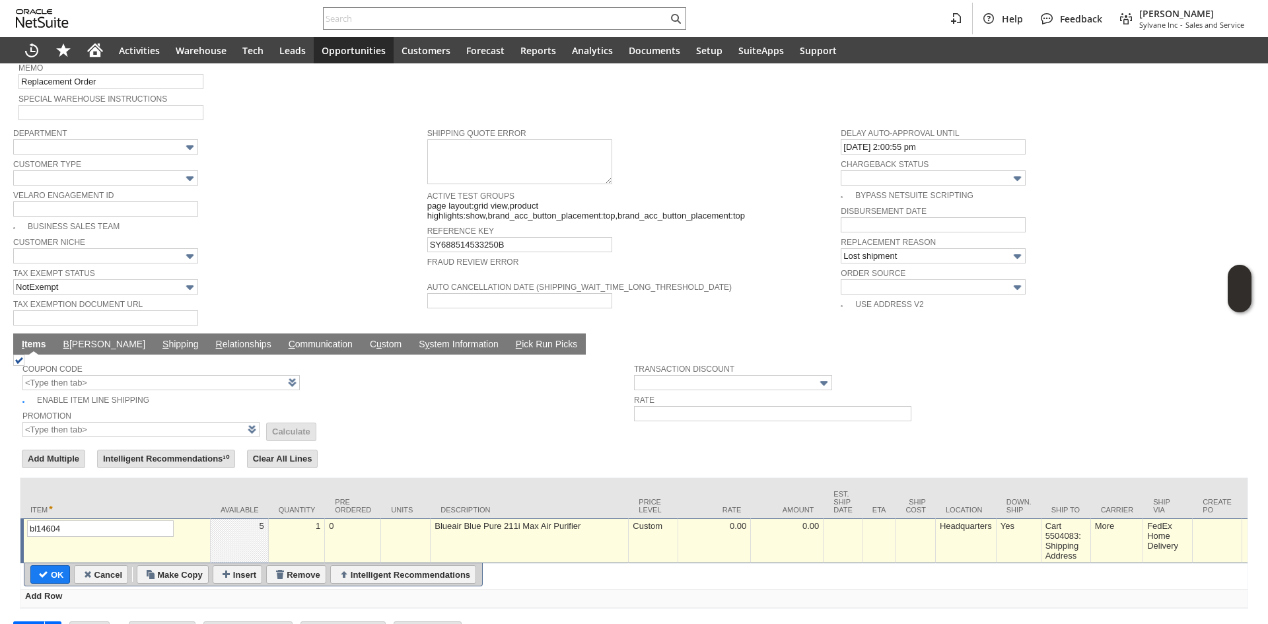
scroll to position [827, 0]
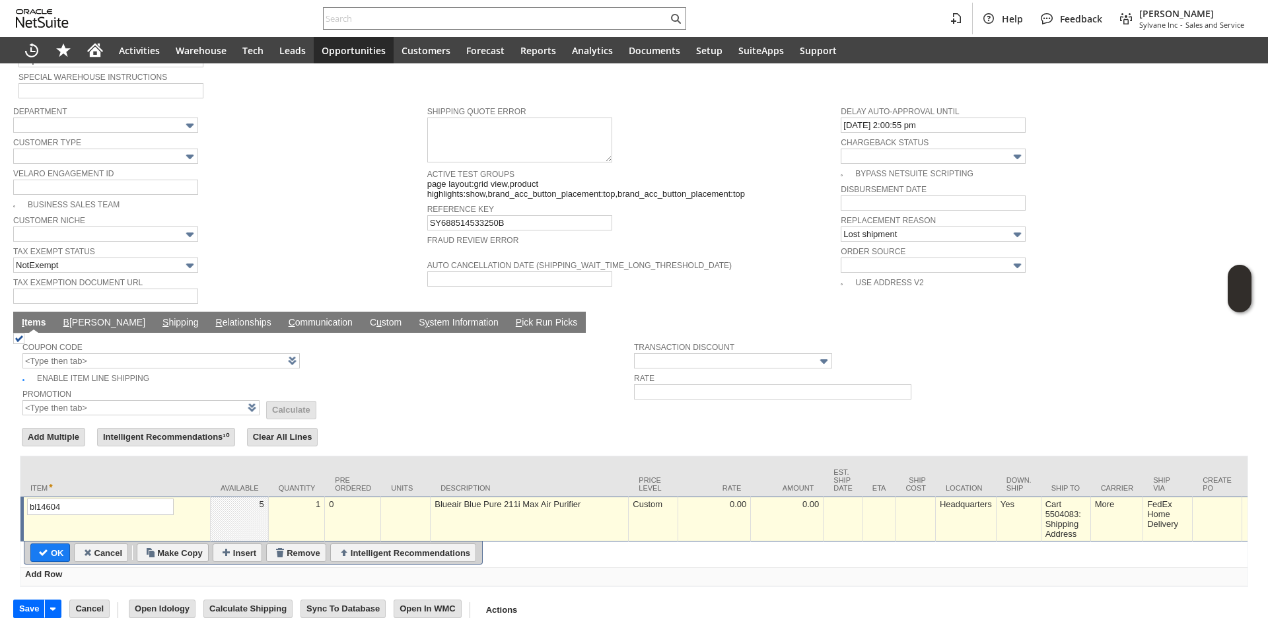
click at [54, 544] on input "OK" at bounding box center [50, 552] width 38 height 17
type input "Add"
type input "Copy Previous"
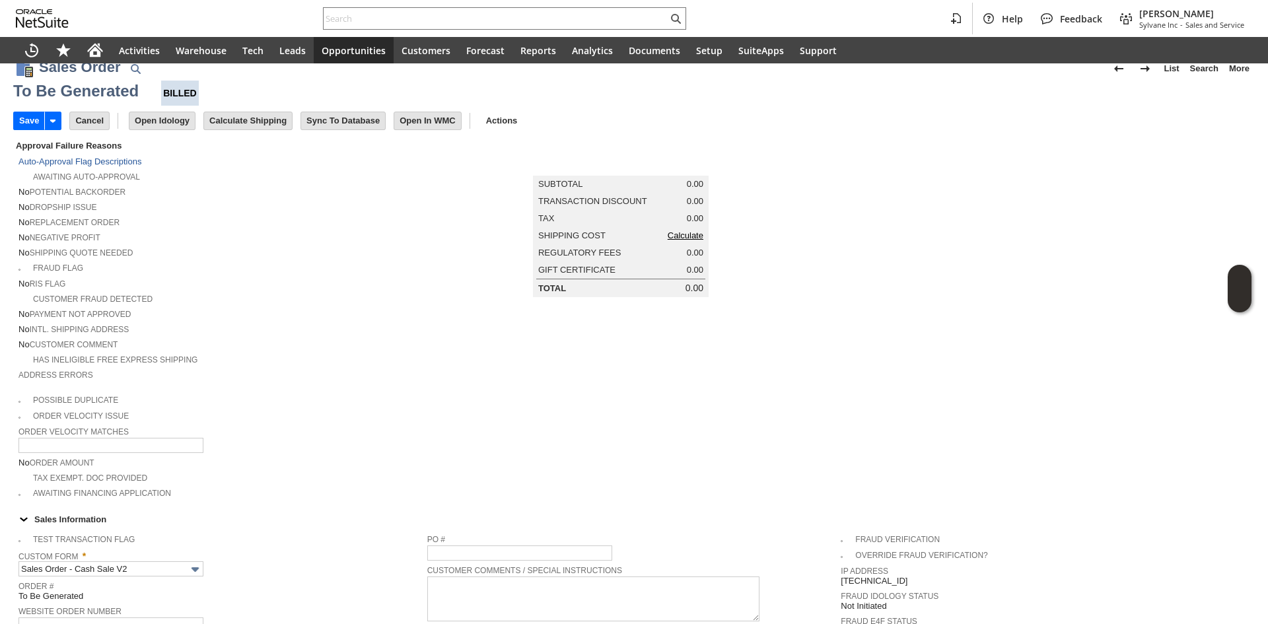
scroll to position [0, 0]
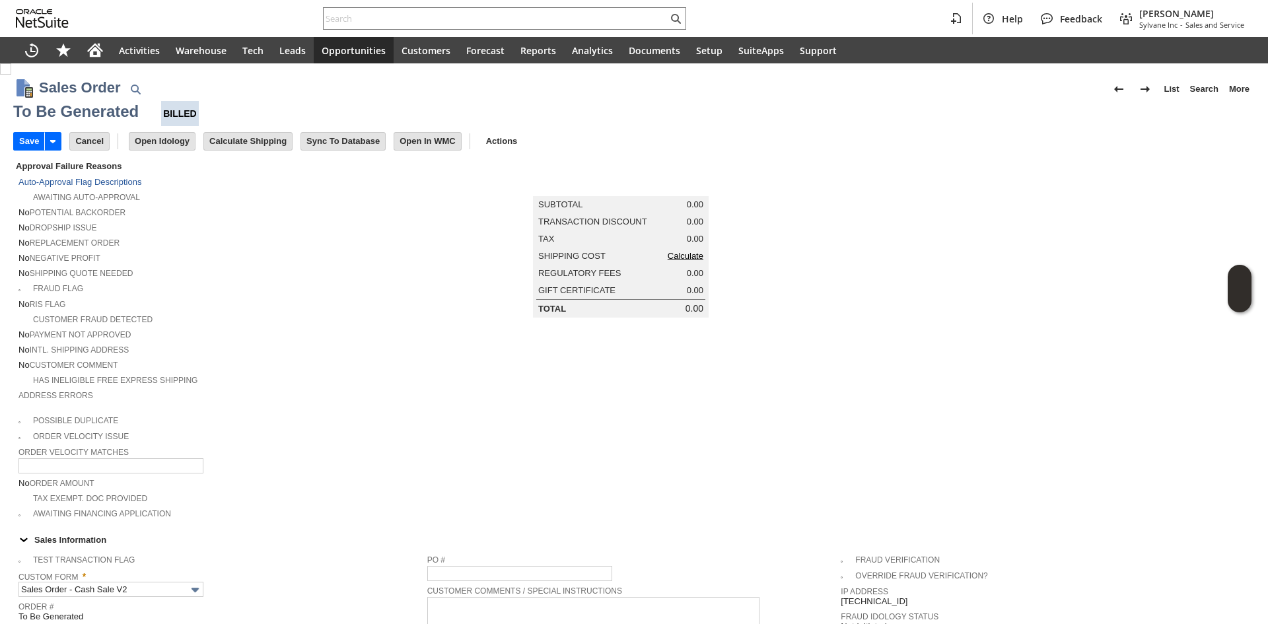
click at [676, 261] on link "Calculate" at bounding box center [686, 256] width 36 height 10
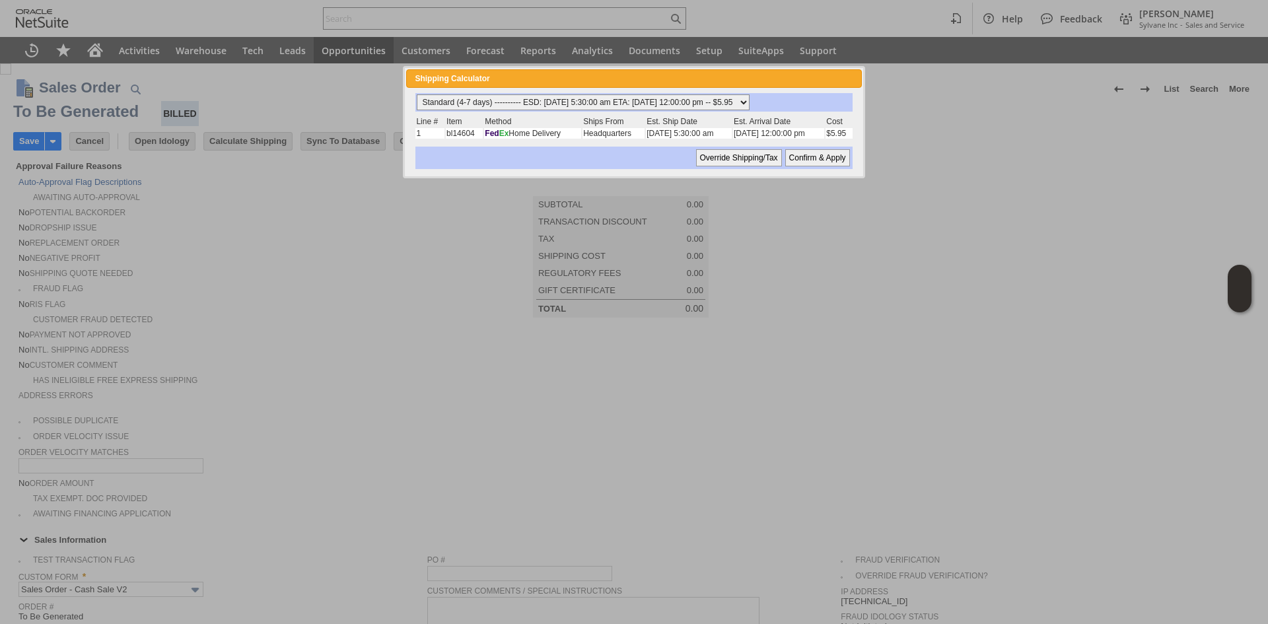
click at [580, 100] on select "Standard (4-7 days) ---------- ESD: 08/16/2025 5:30:00 am ETA: 08/22/2025 12:00…" at bounding box center [583, 102] width 333 height 16
click at [417, 94] on select "Standard (4-7 days) ---------- ESD: 08/16/2025 5:30:00 am ETA: 08/22/2025 12:00…" at bounding box center [583, 102] width 333 height 16
click at [813, 153] on input "Confirm & Apply" at bounding box center [817, 157] width 65 height 17
type input "Add"
type input "Copy Previous"
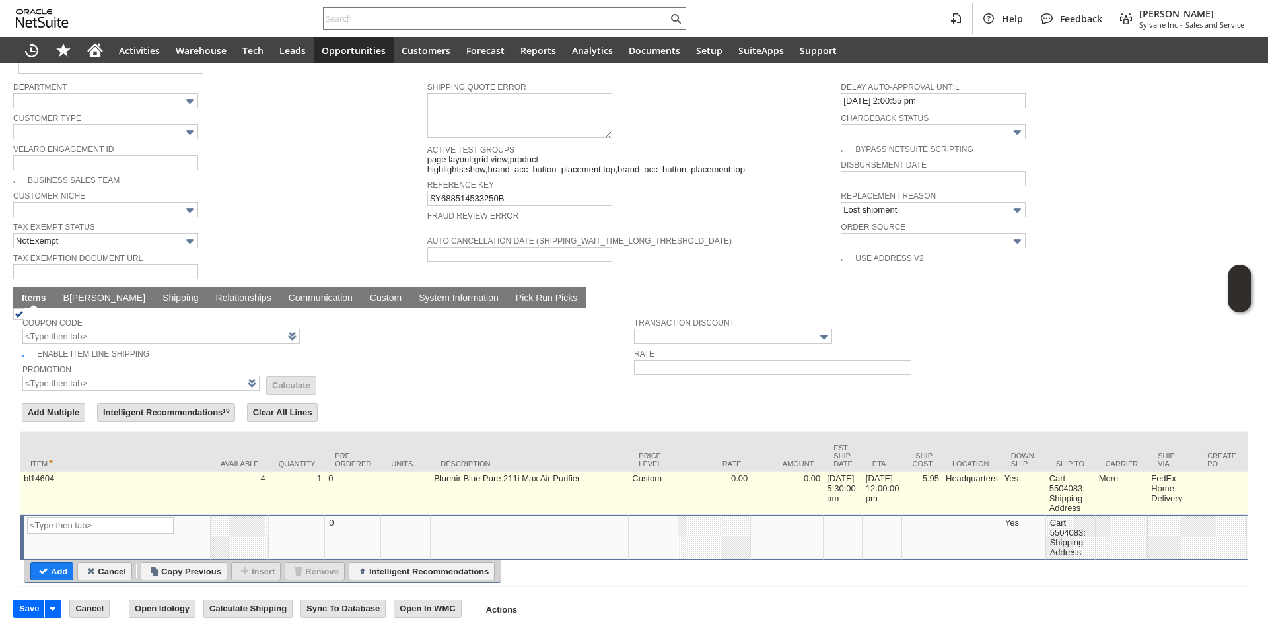
click at [937, 484] on td "5.95" at bounding box center [922, 493] width 40 height 43
type input "5.95"
type input "OK"
type input "Make Copy"
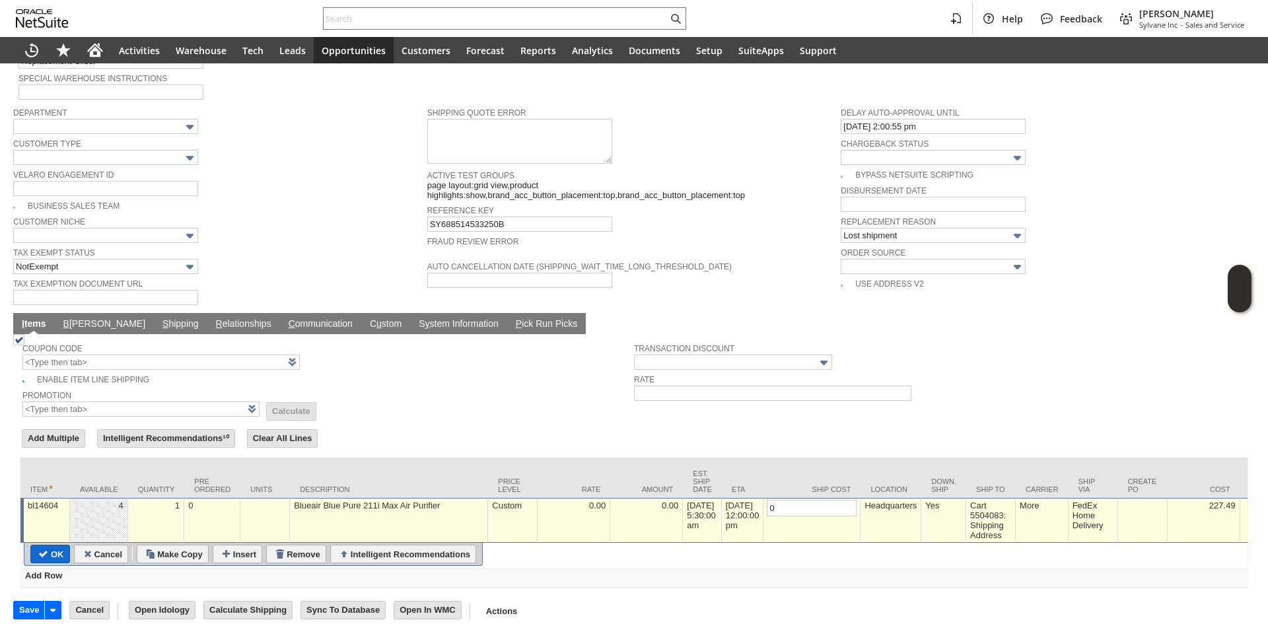
type input "0"
click at [38, 546] on input "OK" at bounding box center [50, 554] width 38 height 17
type input "Add"
type input "Copy Previous"
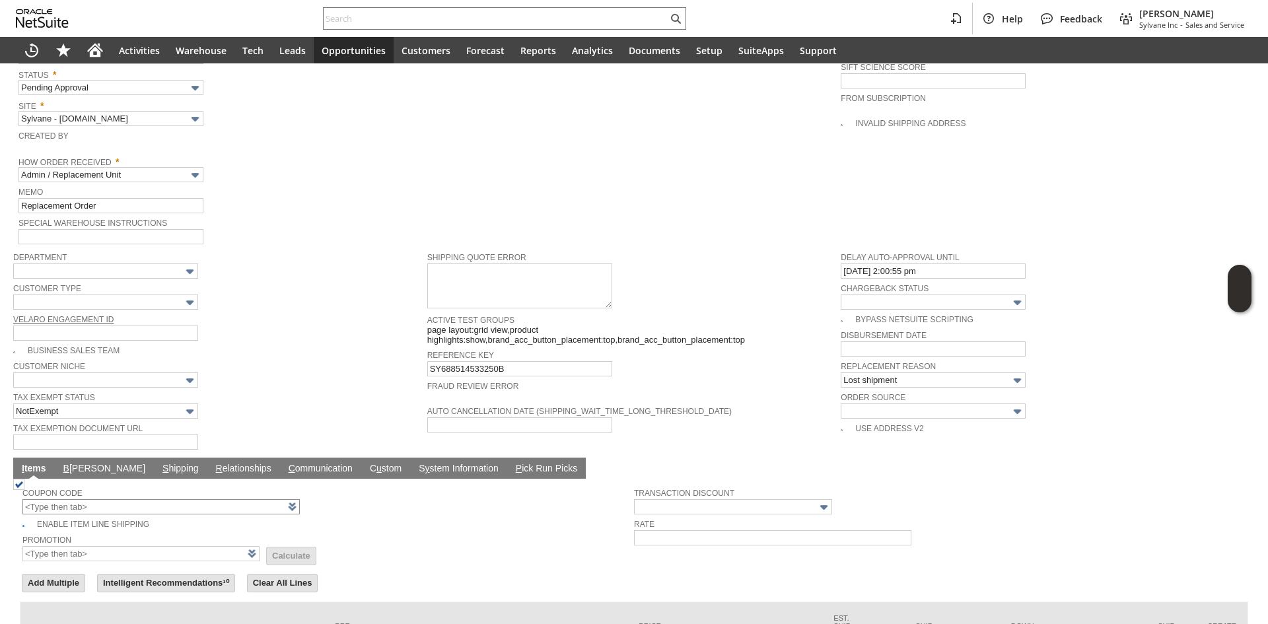
scroll to position [851, 0]
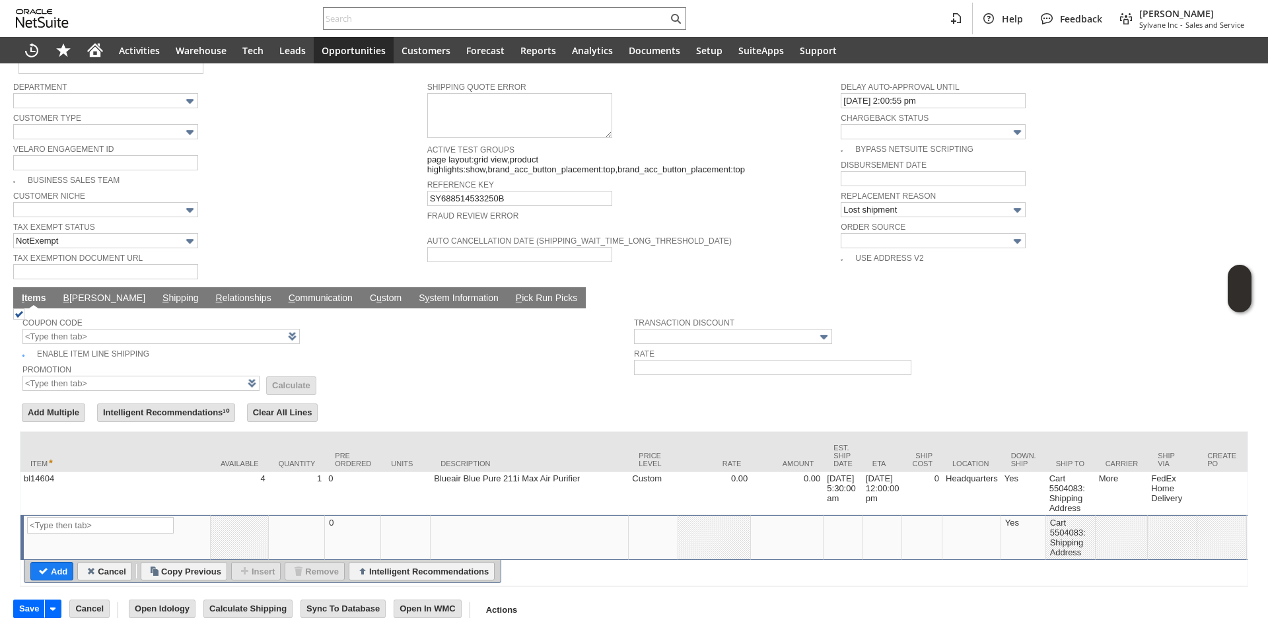
click at [84, 293] on link "B illing" at bounding box center [104, 299] width 89 height 13
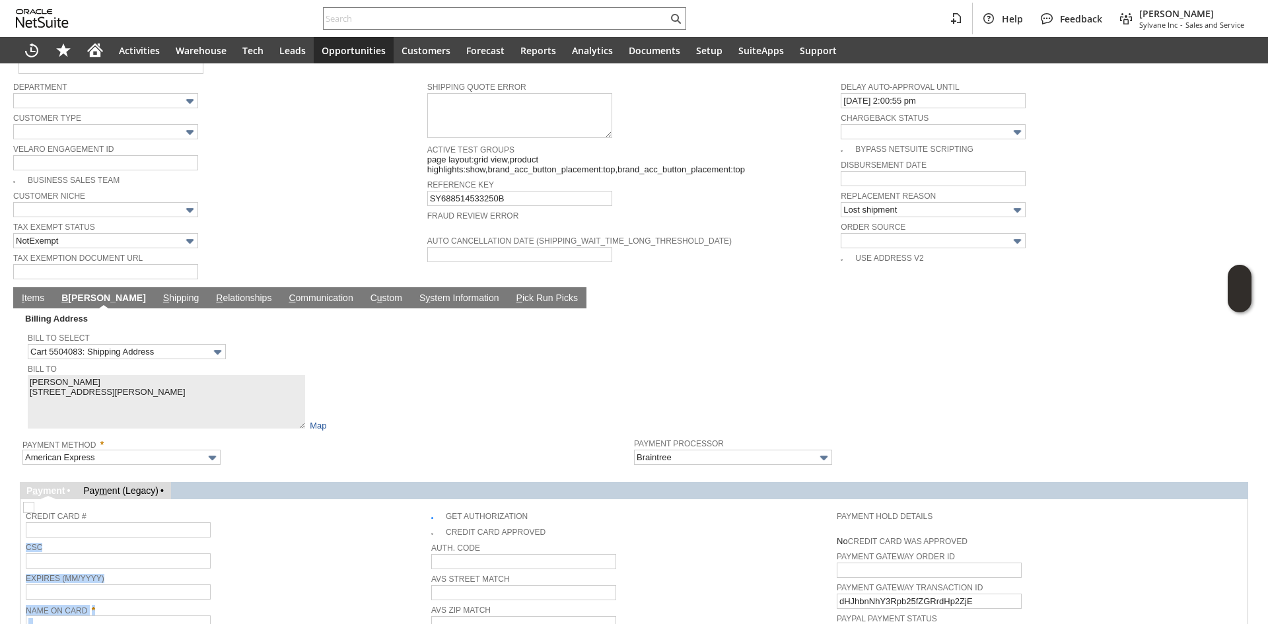
click at [429, 505] on tr "Credit Card # CSC Expires (MM/YYYY) Name On Card * Card Street * Card Zip Code …" at bounding box center [634, 631] width 1217 height 252
click at [34, 502] on img at bounding box center [28, 507] width 11 height 11
checkbox input "false"
click at [295, 499] on div "Credit Card # CSC Expires (MM/YYYY) Name On Card * Card Street * Card Zip Code …" at bounding box center [633, 630] width 1227 height 262
drag, startPoint x: 102, startPoint y: 600, endPoint x: 101, endPoint y: 594, distance: 6.7
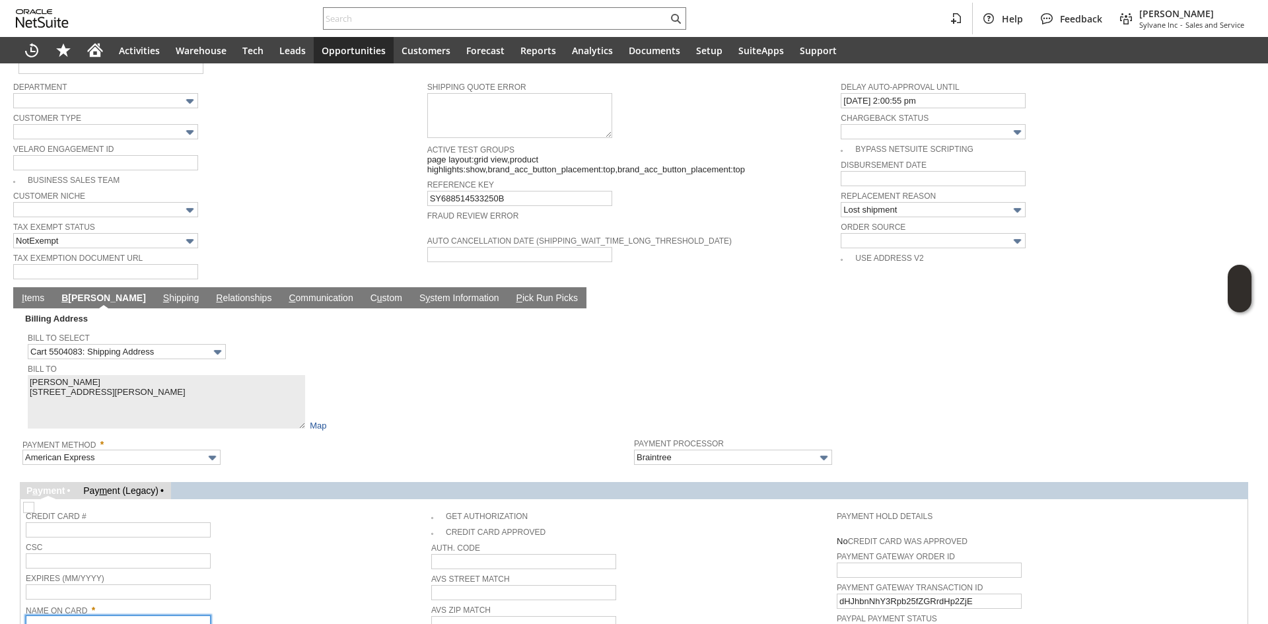
click at [102, 616] on input "text" at bounding box center [118, 623] width 185 height 15
paste input "vanessa dina"
type input "vanessa dina"
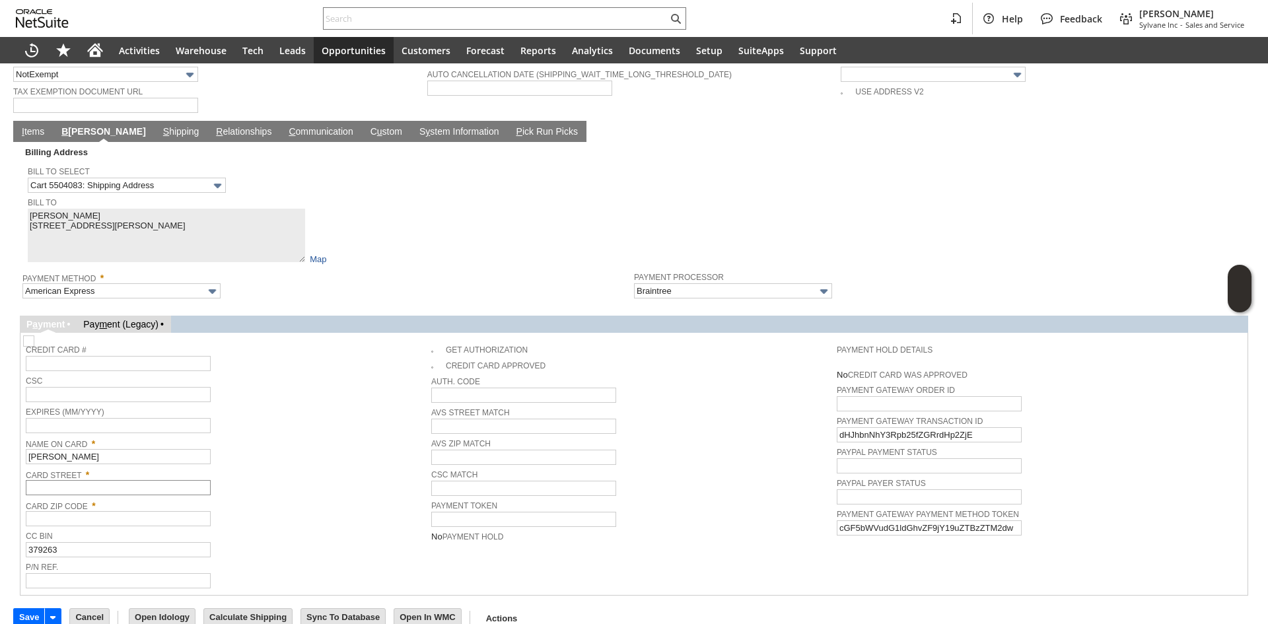
scroll to position [1021, 0]
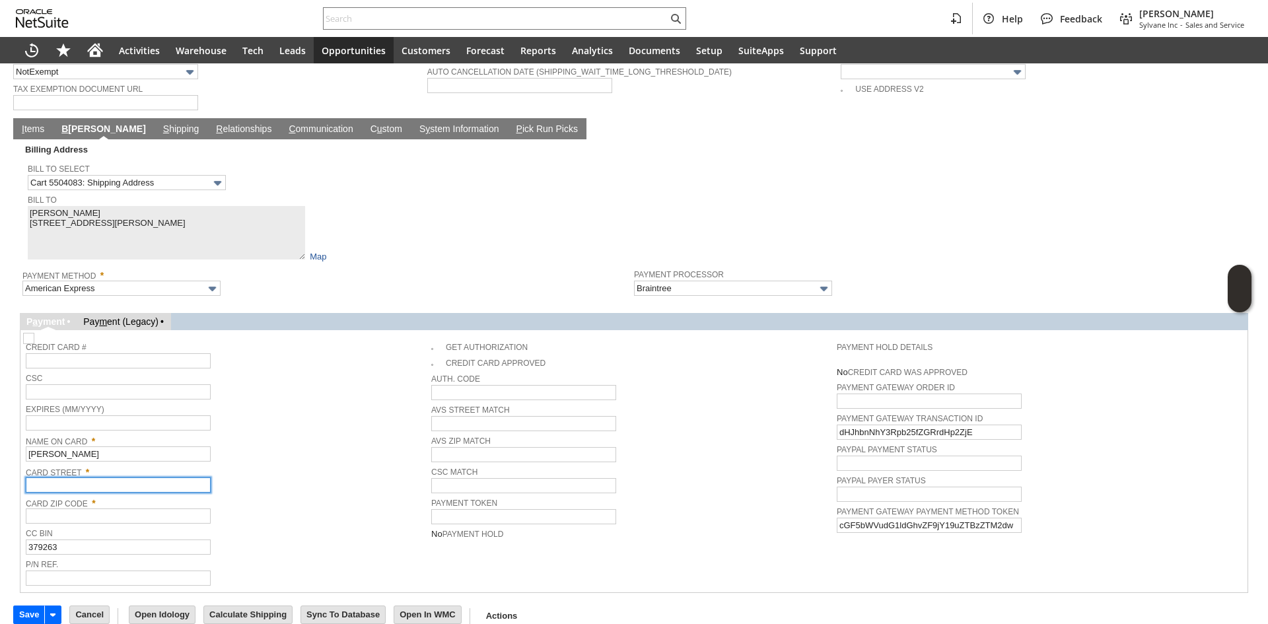
click at [141, 478] on input "text" at bounding box center [118, 485] width 185 height 15
paste input "941 DOLORES ST"
type input "941 DOLORES ST"
click at [143, 494] on span "Card Zip Code *" at bounding box center [225, 501] width 399 height 15
paste input "94110"
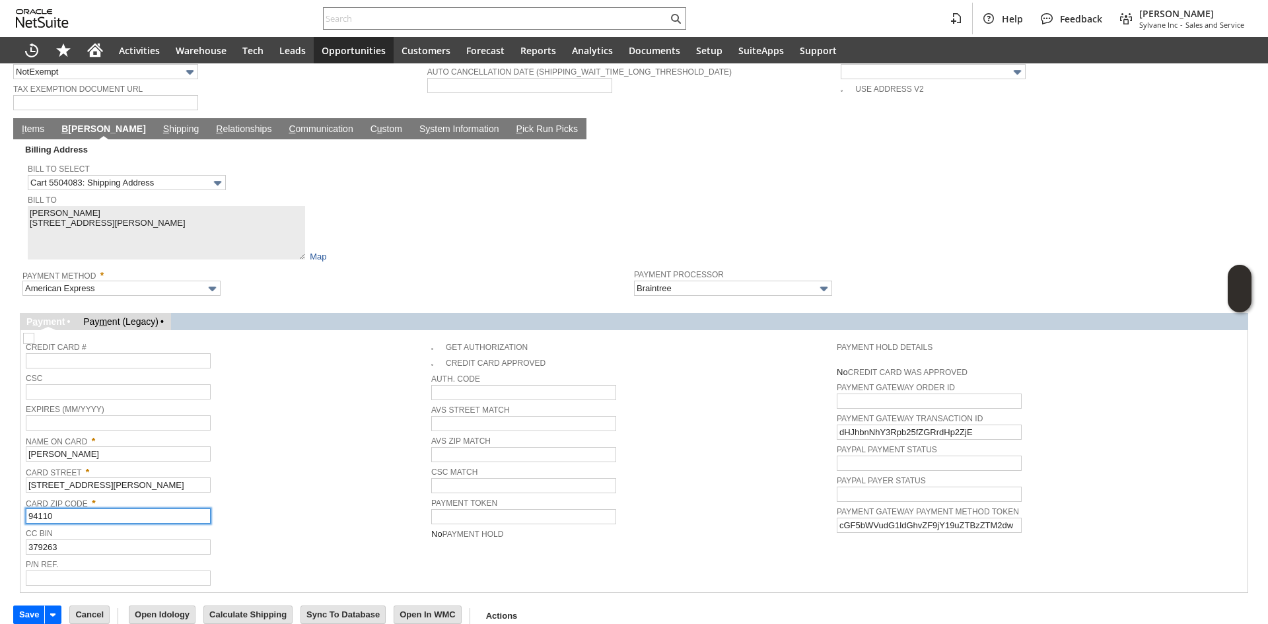
click at [147, 509] on input "94110" at bounding box center [118, 516] width 185 height 15
type input "94110"
click at [286, 525] on span "CC Bin" at bounding box center [225, 532] width 399 height 15
click at [21, 606] on input "Save" at bounding box center [29, 614] width 30 height 17
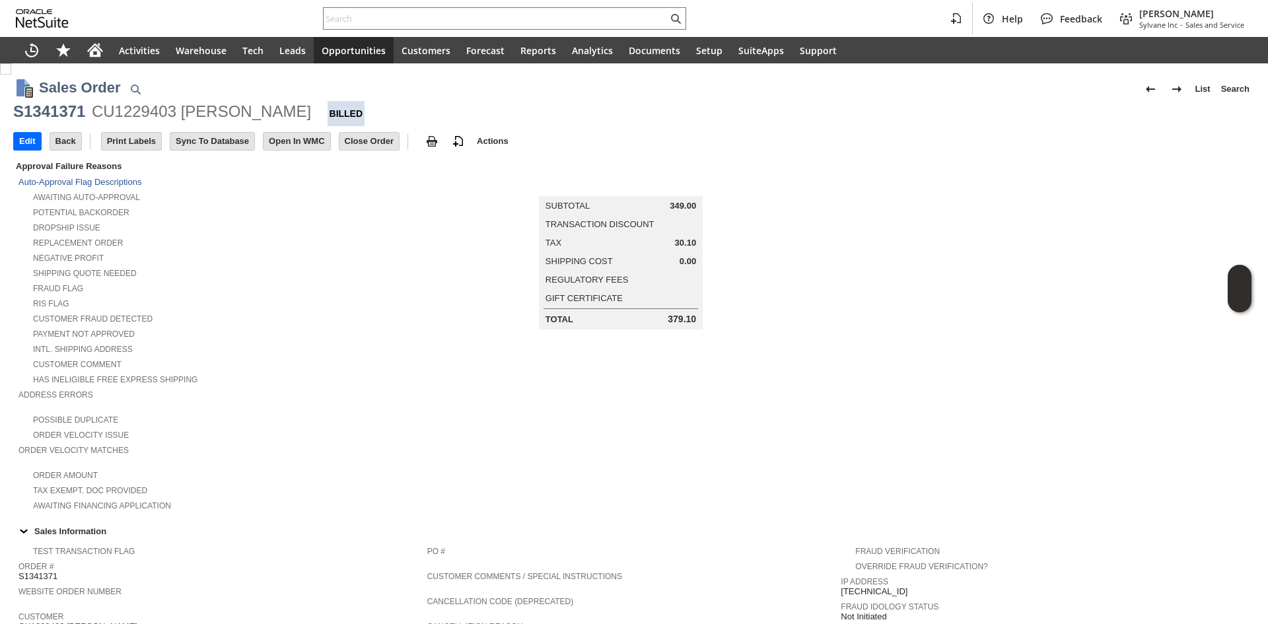
click at [50, 115] on div "S1341371" at bounding box center [49, 111] width 72 height 21
copy div "S1341371"
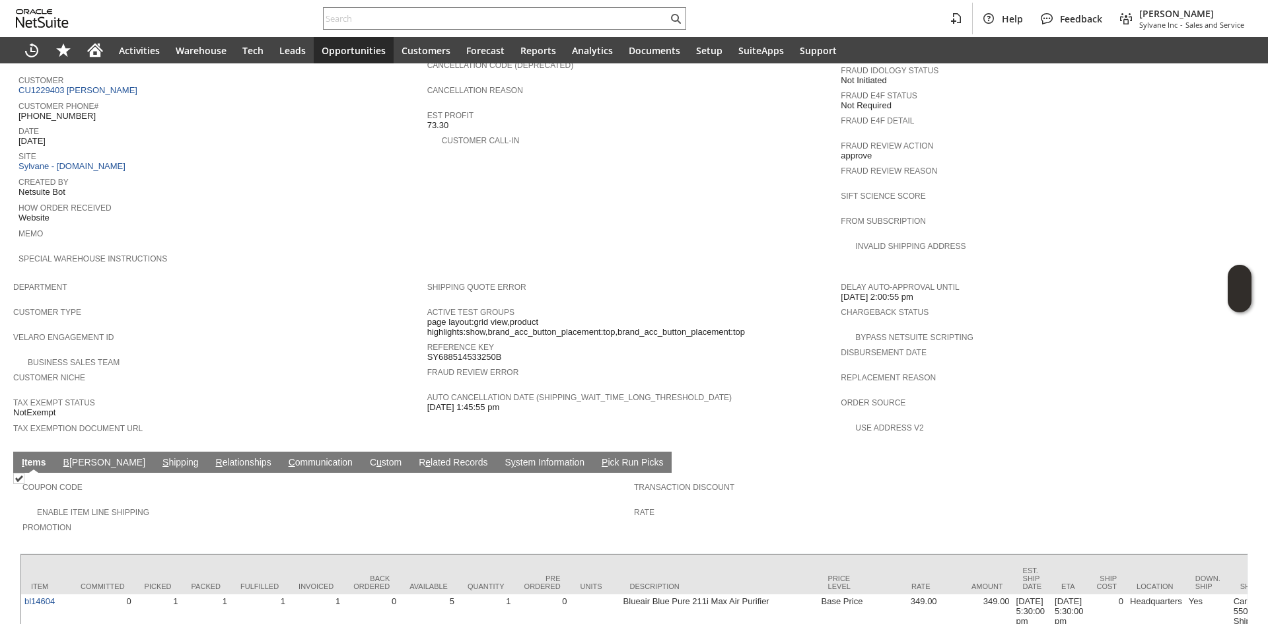
scroll to position [579, 0]
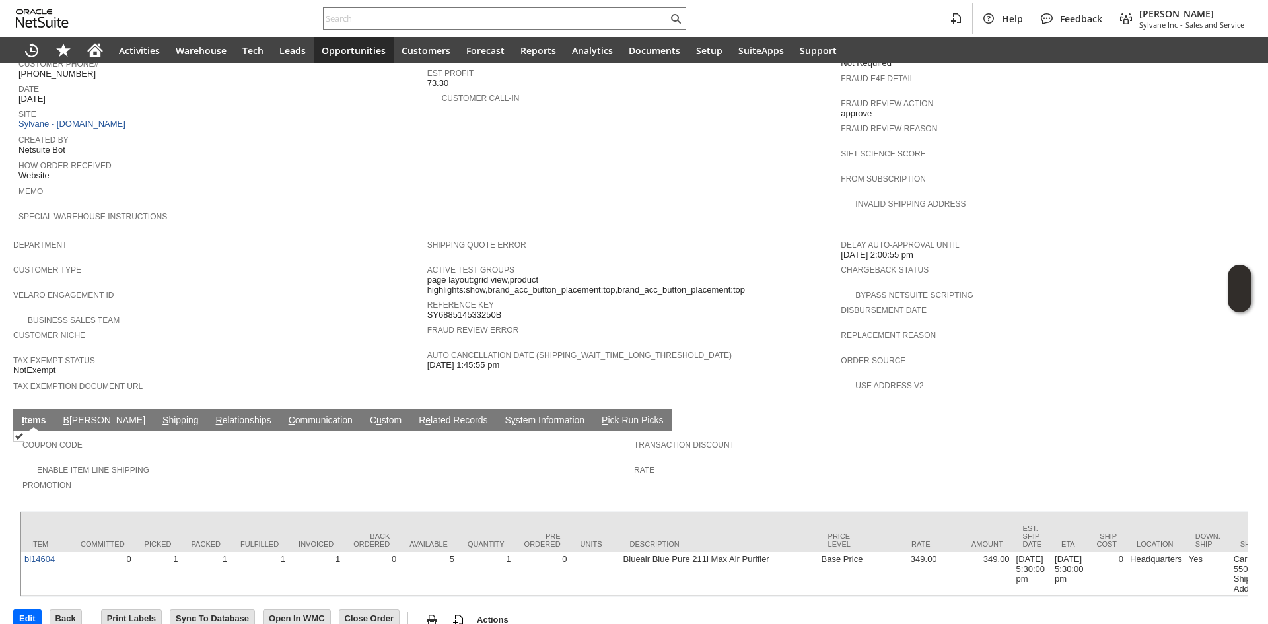
drag, startPoint x: 137, startPoint y: 383, endPoint x: 136, endPoint y: 391, distance: 8.0
click at [154, 410] on td "S hipping" at bounding box center [181, 420] width 54 height 21
click at [159, 415] on link "S hipping" at bounding box center [180, 421] width 43 height 13
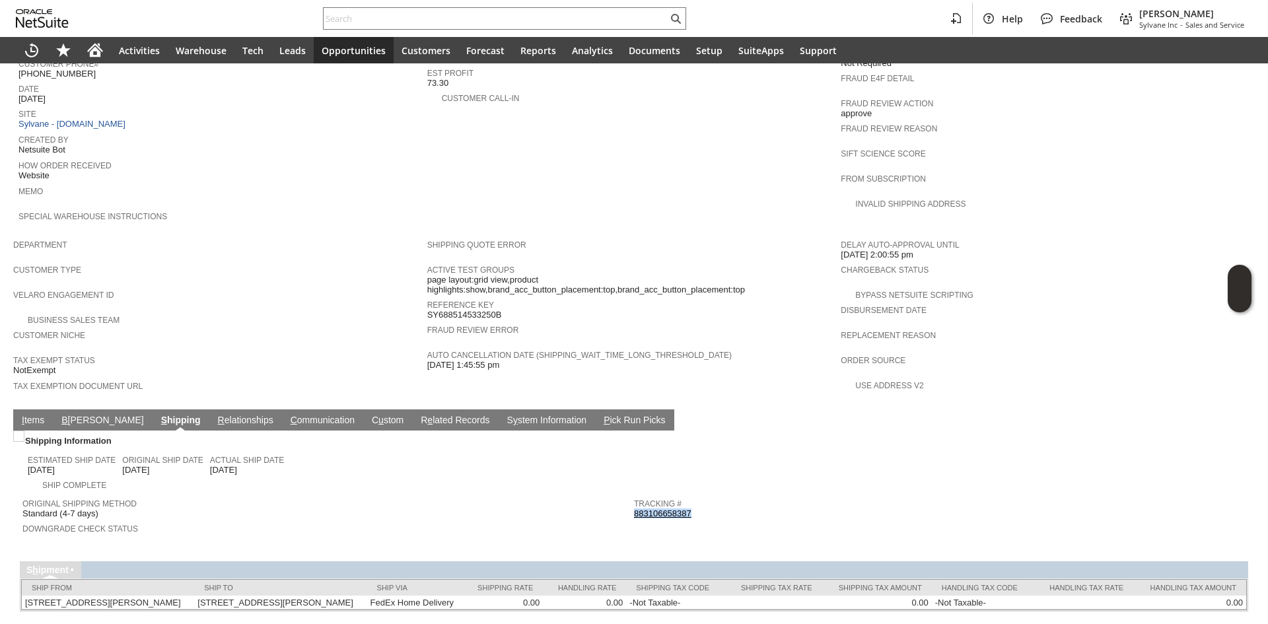
drag, startPoint x: 705, startPoint y: 481, endPoint x: 600, endPoint y: 567, distance: 135.6
click at [634, 495] on div "Tracking # 883106658387" at bounding box center [936, 507] width 605 height 24
copy link "883106658387"
click at [30, 410] on td "I tems" at bounding box center [33, 420] width 40 height 21
click at [26, 415] on link "I tems" at bounding box center [32, 421] width 29 height 13
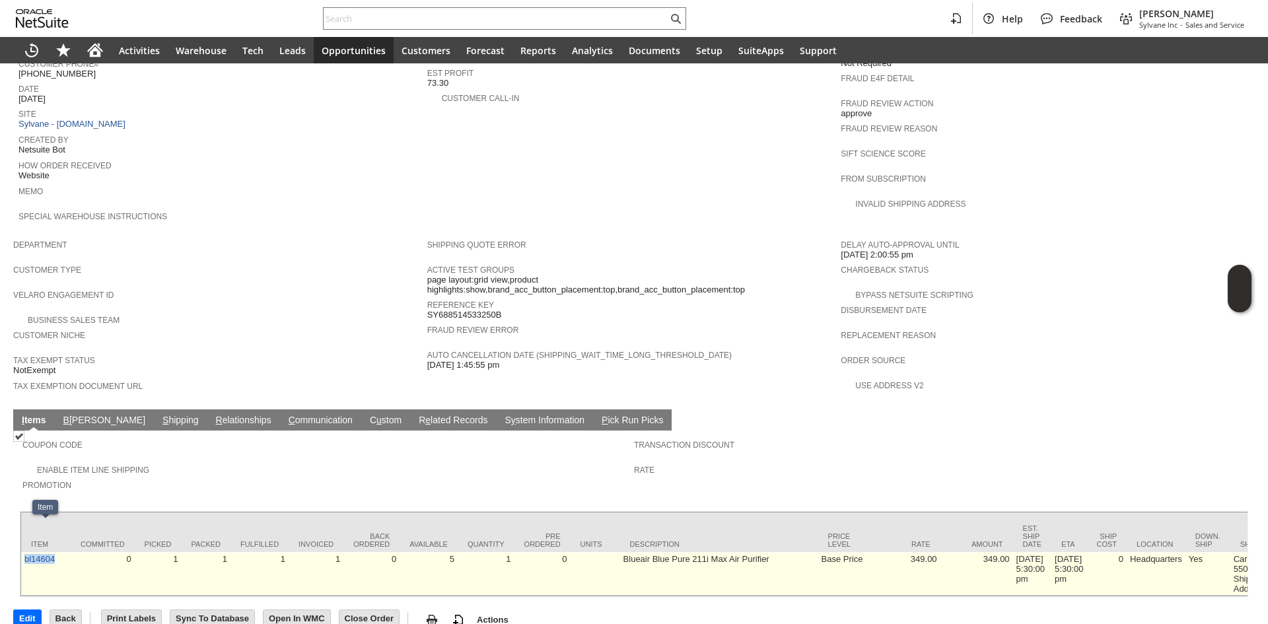
copy link "bl14604"
drag, startPoint x: 47, startPoint y: 541, endPoint x: 24, endPoint y: 540, distance: 23.1
click at [24, 552] on td "bl14604" at bounding box center [46, 574] width 50 height 44
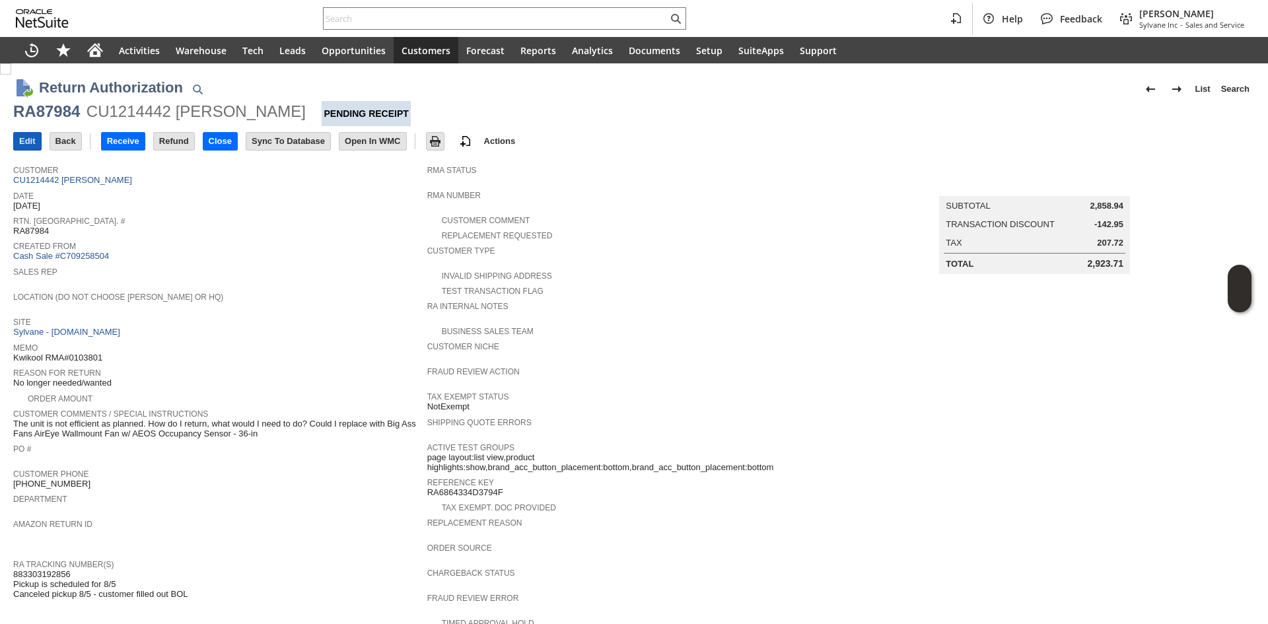
click at [26, 141] on input "Edit" at bounding box center [27, 141] width 27 height 17
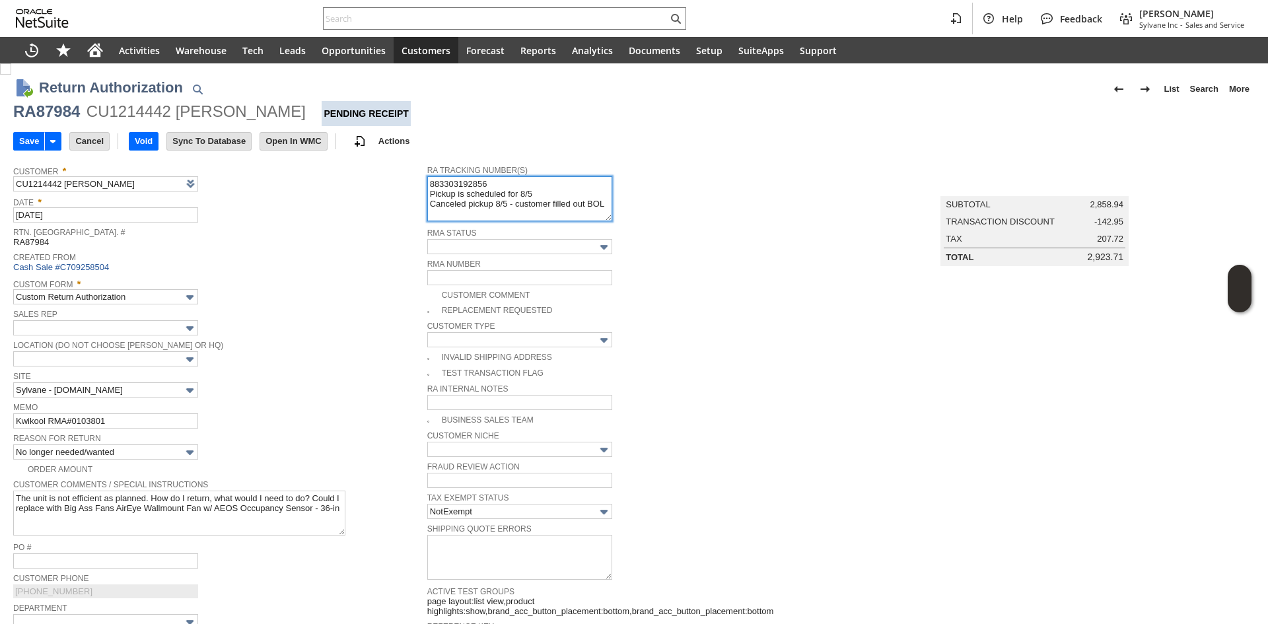
click at [430, 181] on textarea "883303192856 Pickup is scheduled for 8/5 Canceled pickup 8/5 - customer filled …" at bounding box center [519, 198] width 185 height 45
paste textarea "9386310883"
type textarea "9386310883 883303192856 Pickup is scheduled for 8/5 Canceled pickup 8/5 - custo…"
click at [27, 145] on input "Save" at bounding box center [29, 141] width 30 height 17
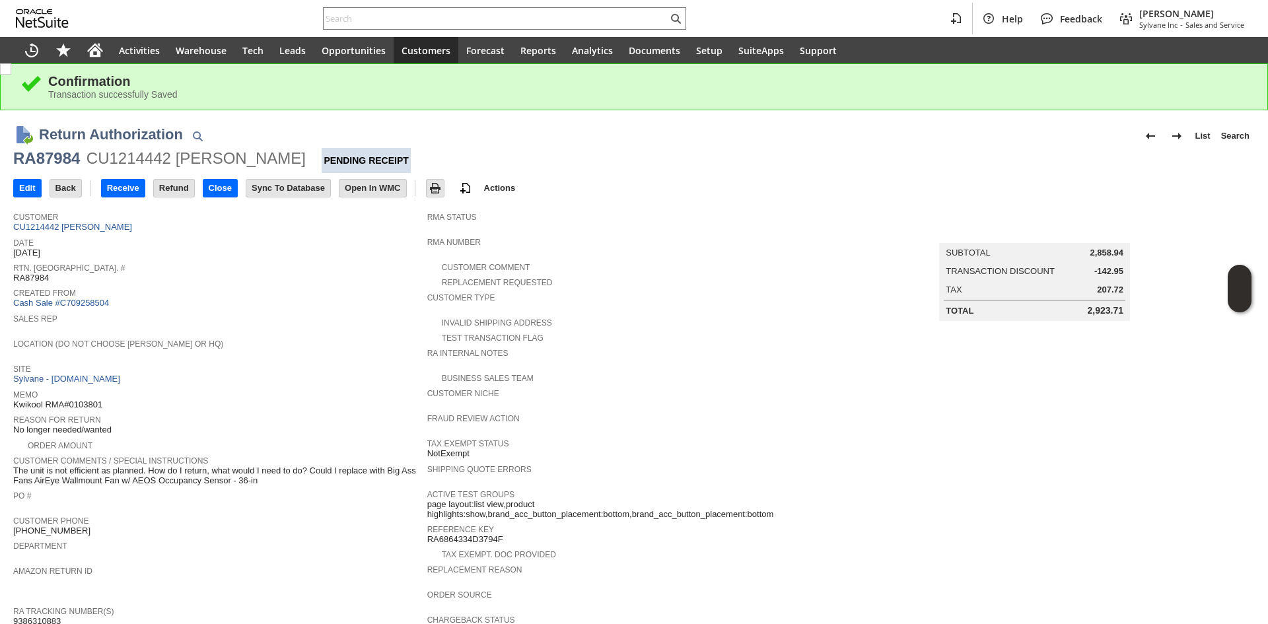
click at [95, 238] on span "Date" at bounding box center [217, 241] width 408 height 13
click at [100, 230] on link "CU1214442 [PERSON_NAME]" at bounding box center [74, 227] width 122 height 10
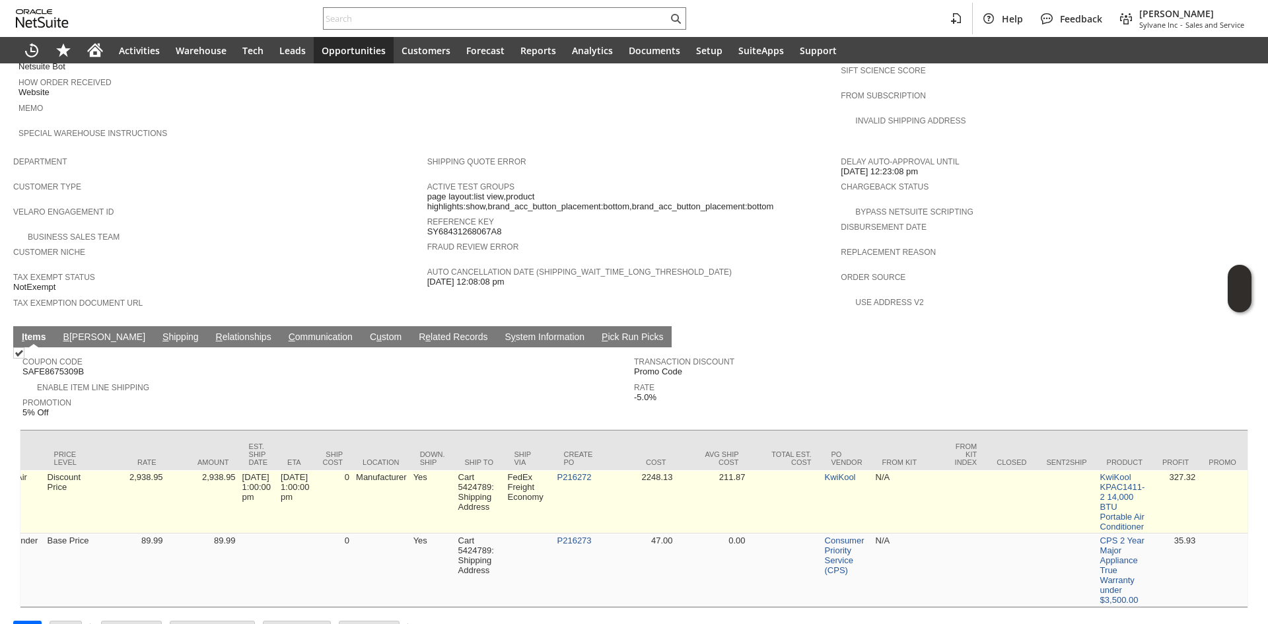
scroll to position [0, 785]
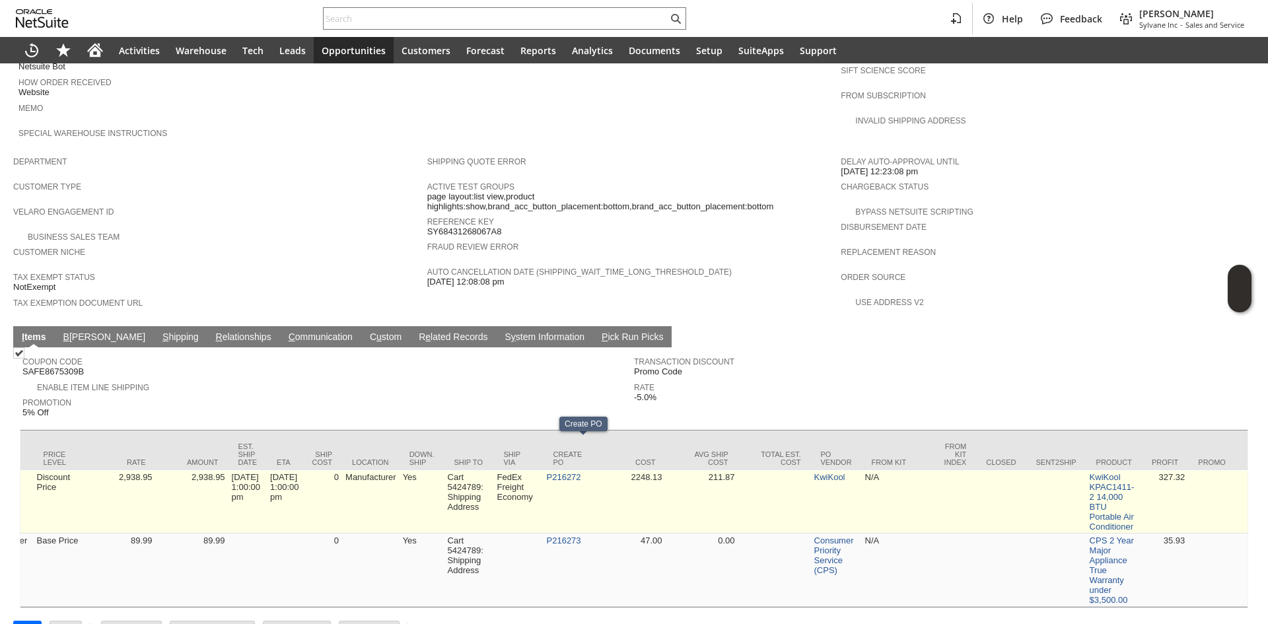
click at [577, 470] on td "P216272" at bounding box center [569, 501] width 50 height 63
click at [589, 470] on td "P216272" at bounding box center [569, 501] width 50 height 63
click at [593, 470] on td "P216272" at bounding box center [569, 501] width 50 height 63
copy link "P216272"
drag, startPoint x: 598, startPoint y: 451, endPoint x: 560, endPoint y: 454, distance: 37.7
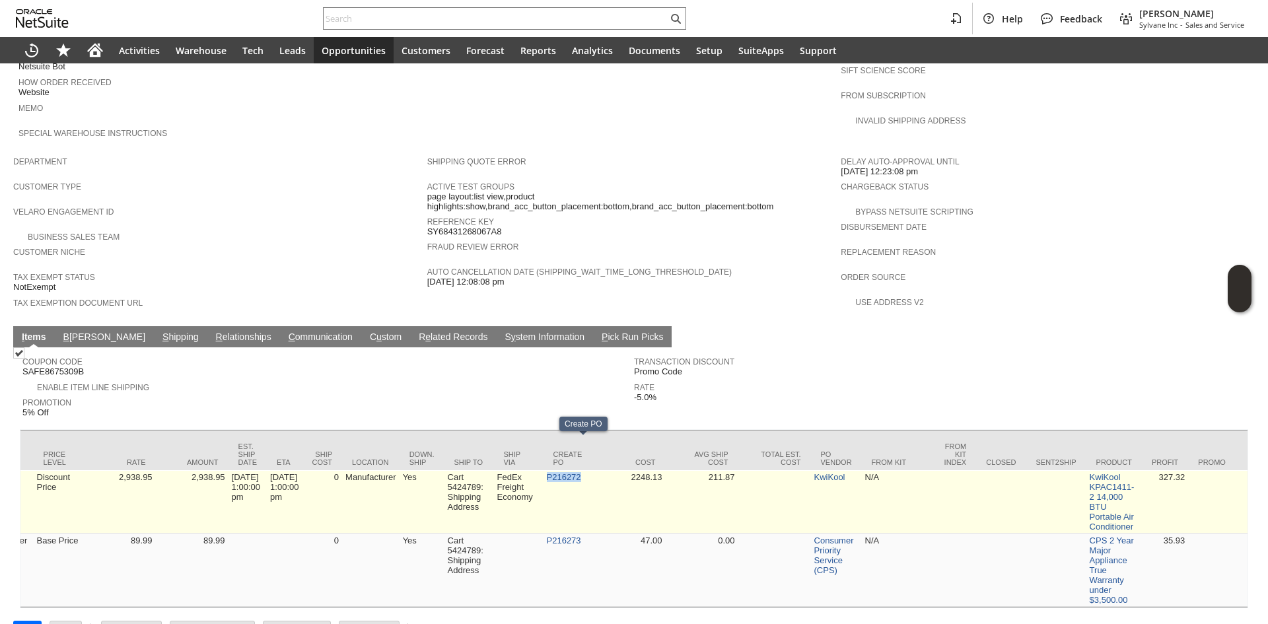
click at [560, 470] on td "P216272" at bounding box center [569, 501] width 50 height 63
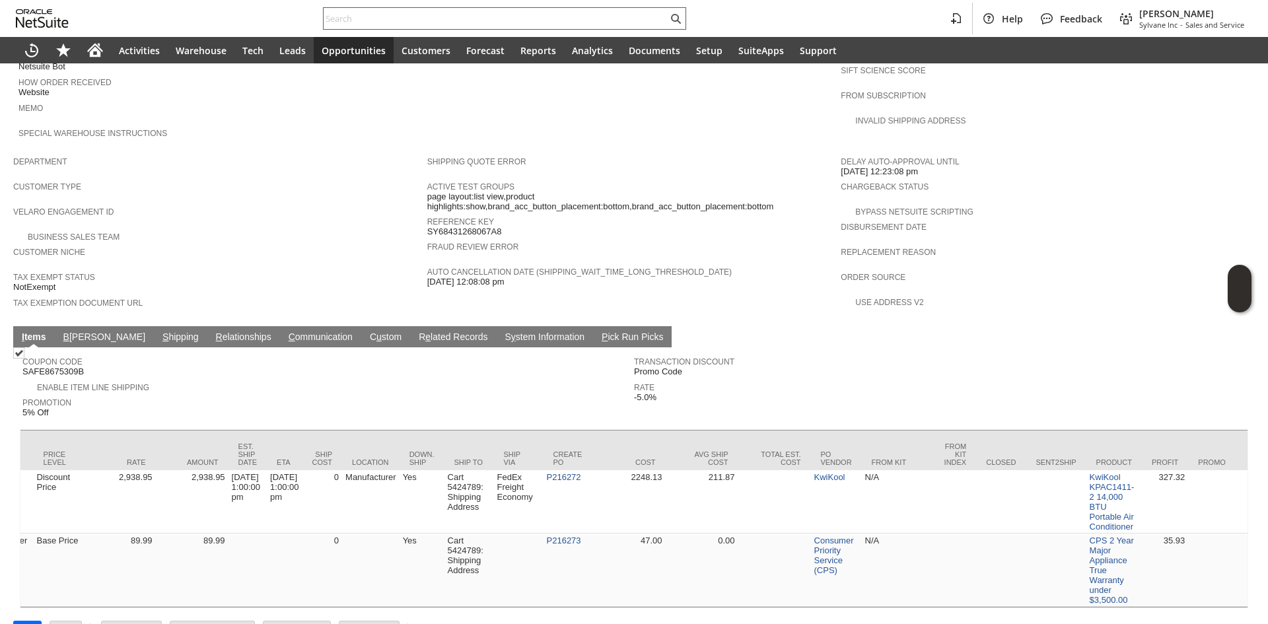
paste input "P216272"
click at [546, 17] on input "P216272" at bounding box center [496, 19] width 344 height 16
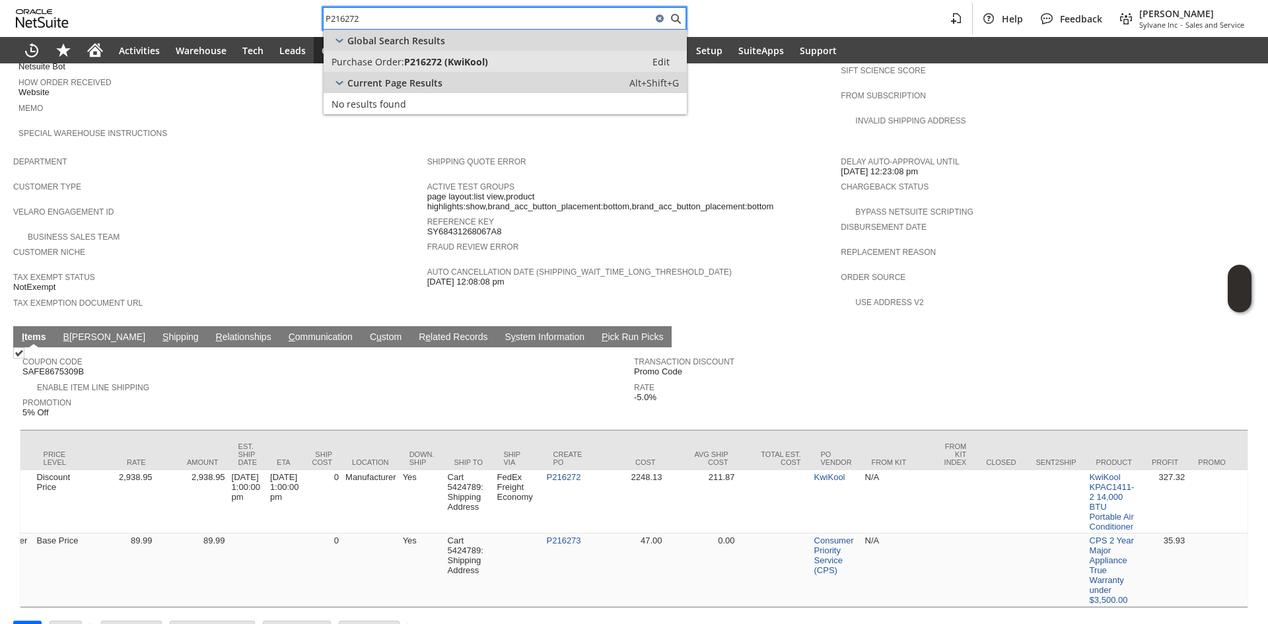
type input "P216272"
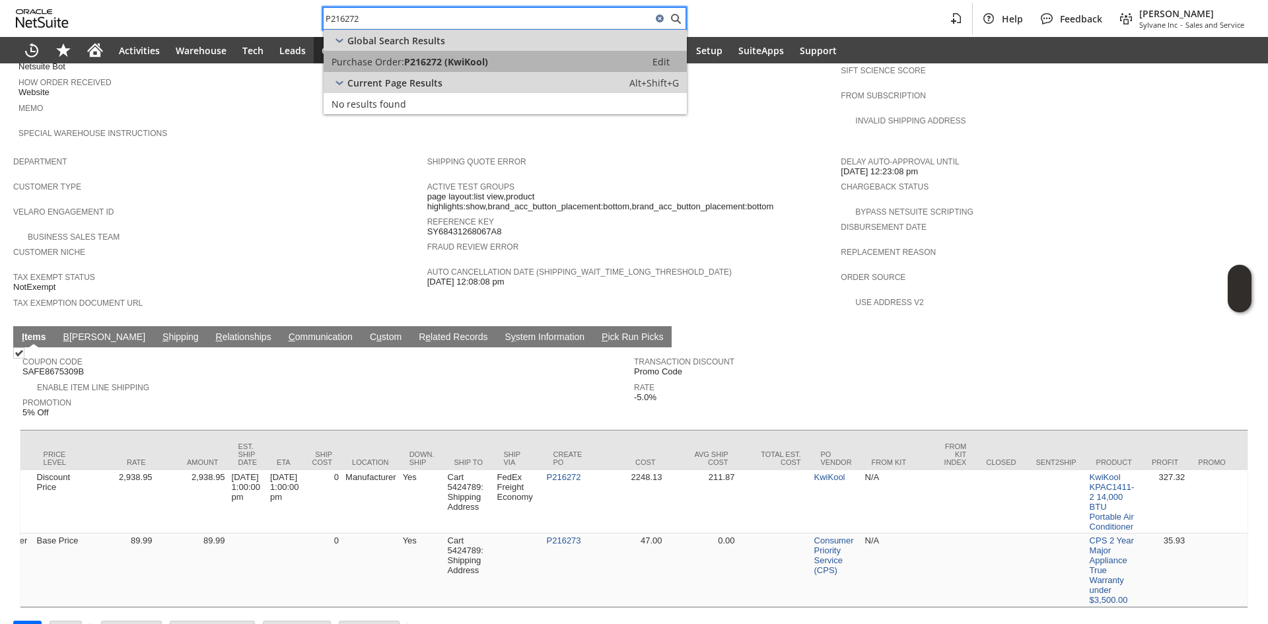
click at [569, 59] on div "Purchase Order: P216272 (KwiKool)" at bounding box center [485, 61] width 307 height 13
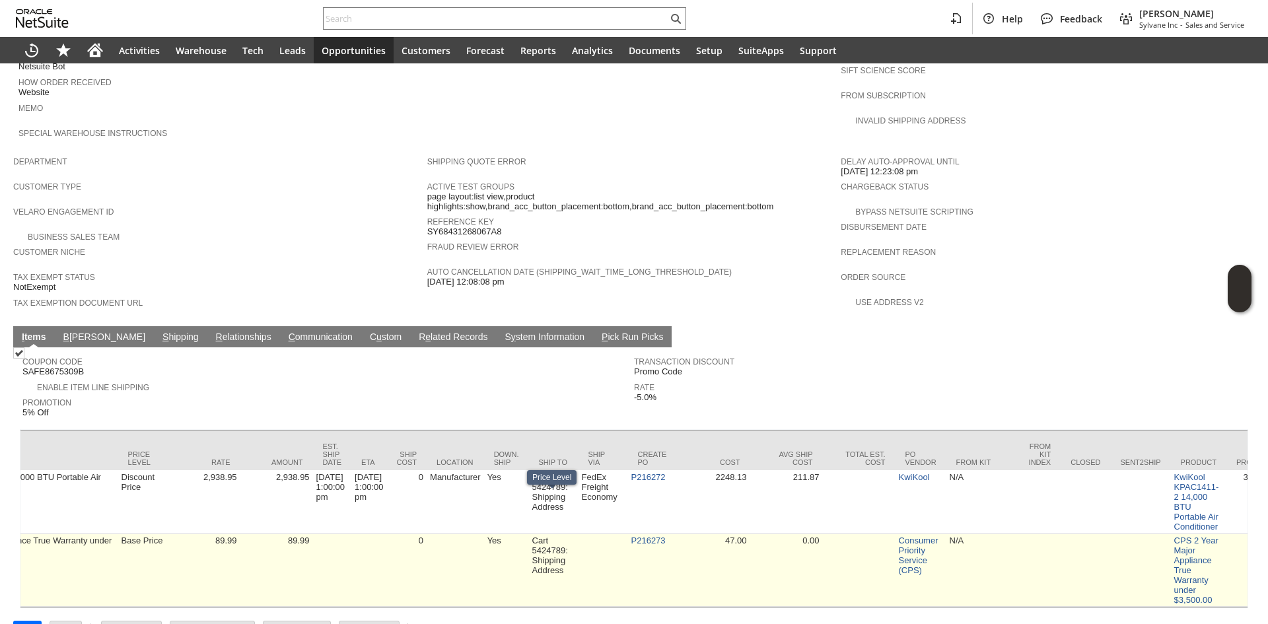
scroll to position [0, 734]
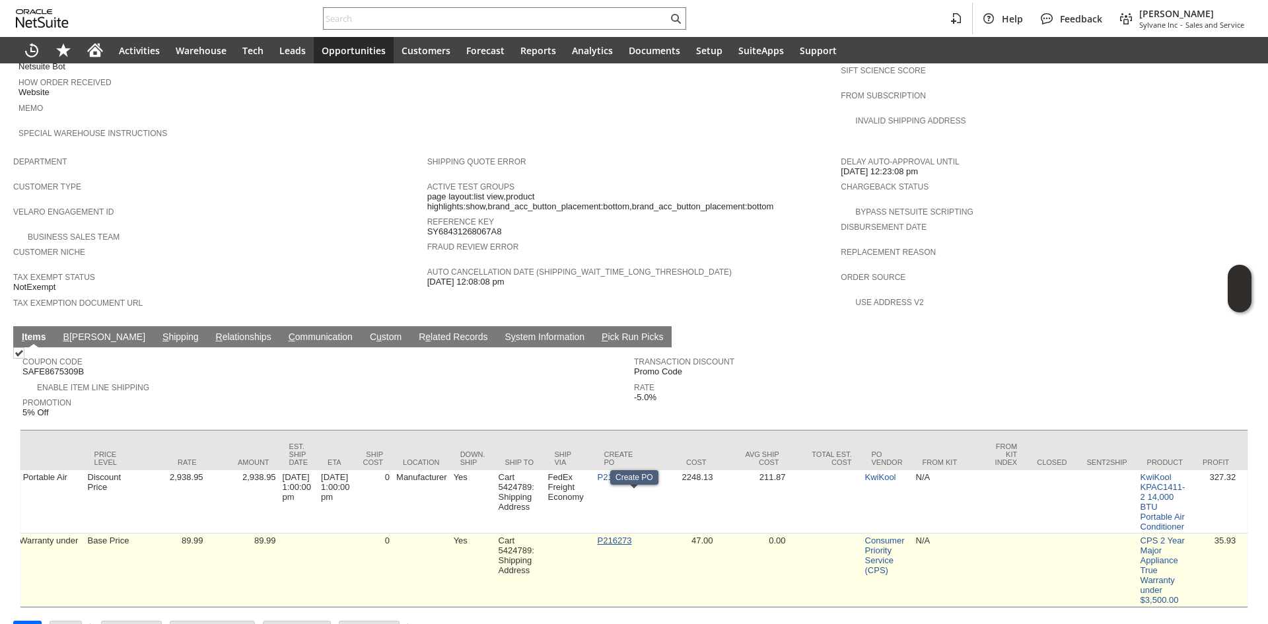
click at [632, 536] on link "P216273" at bounding box center [615, 541] width 34 height 10
